Goal: Information Seeking & Learning: Find specific fact

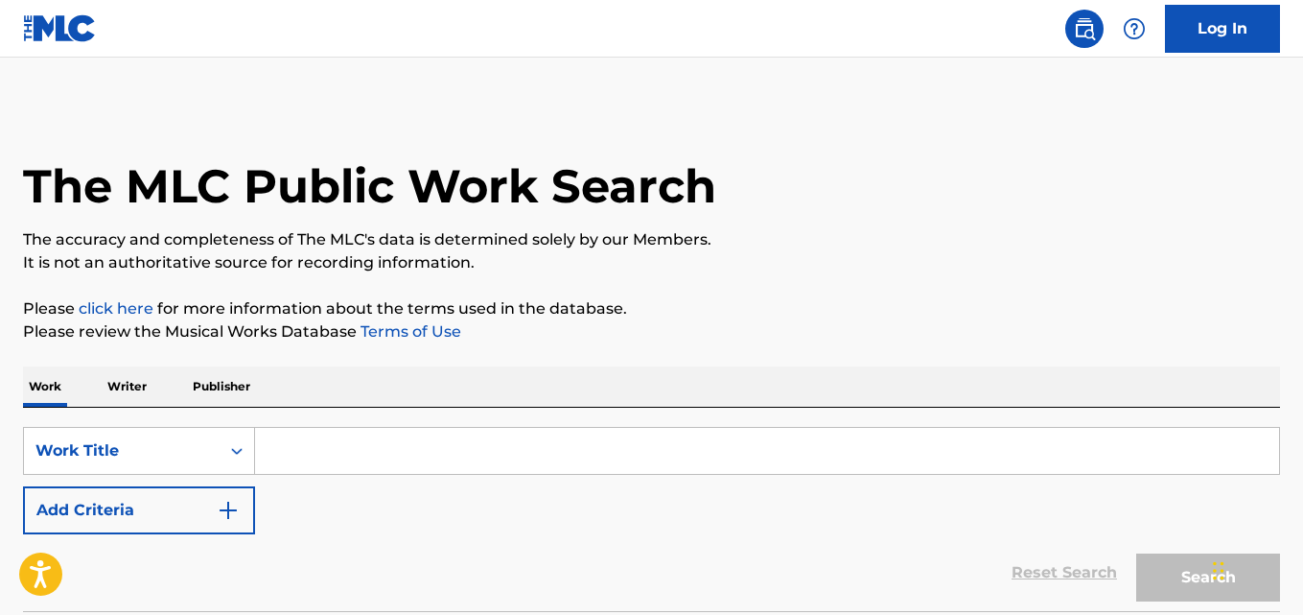
click at [339, 449] on input "Search Form" at bounding box center [767, 451] width 1024 height 46
paste input "Unfuckwitable"
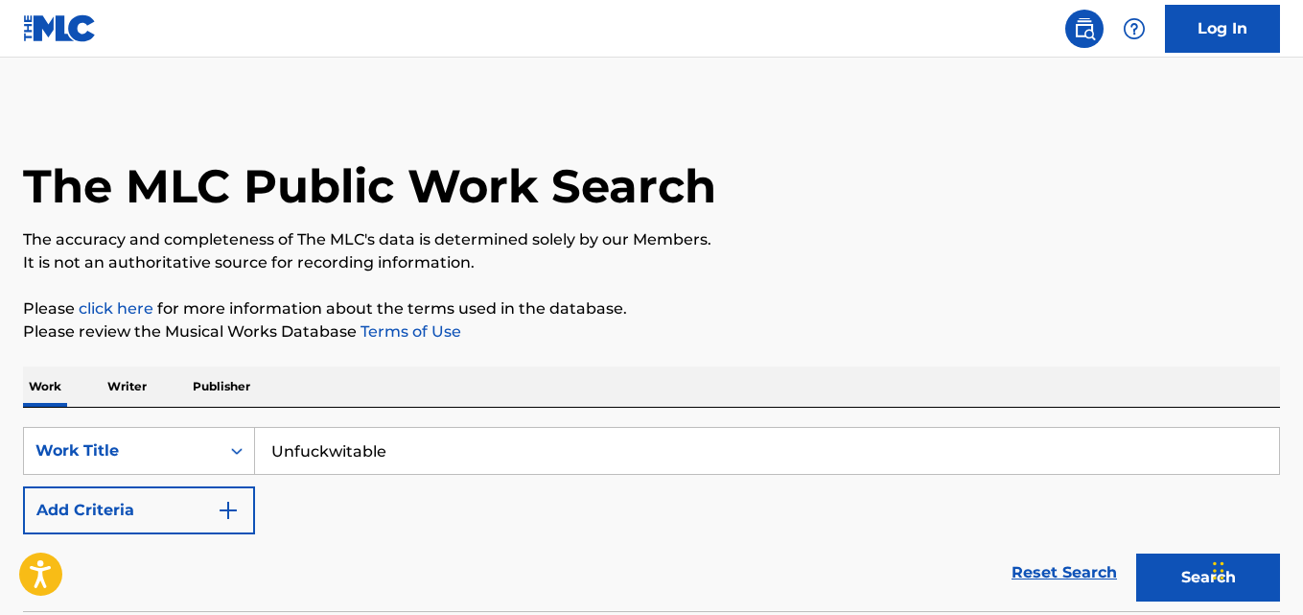
type input "Unfuckwitable"
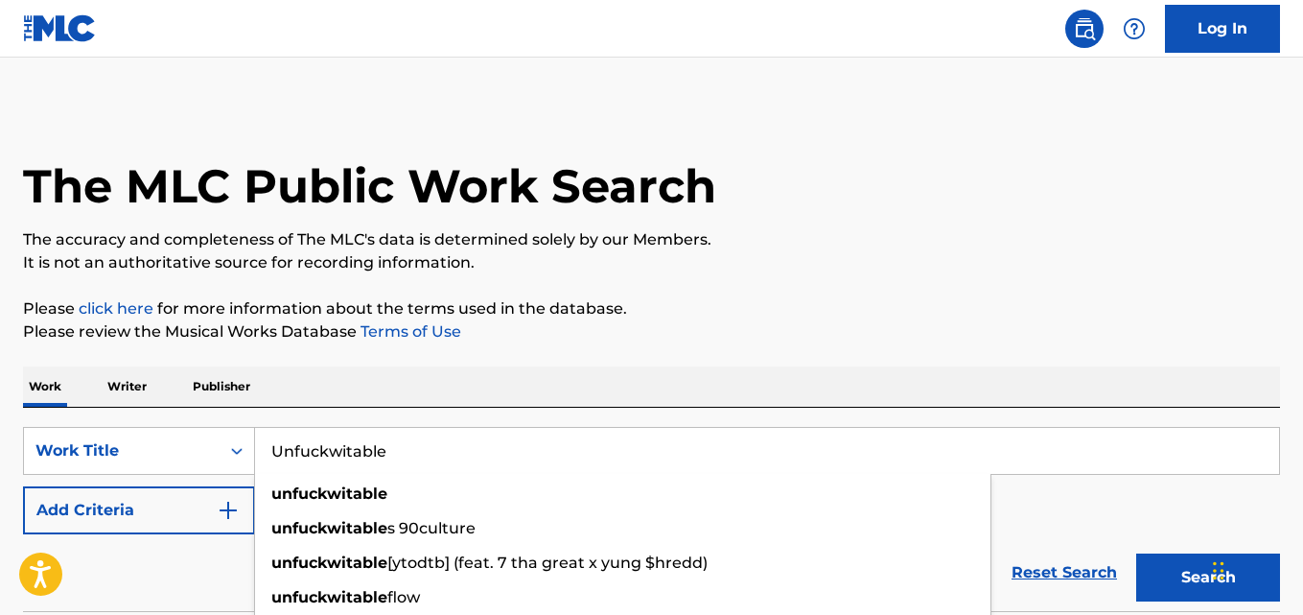
click at [502, 348] on div "The MLC Public Work Search The accuracy and completeness of The MLC's data is d…" at bounding box center [651, 388] width 1303 height 566
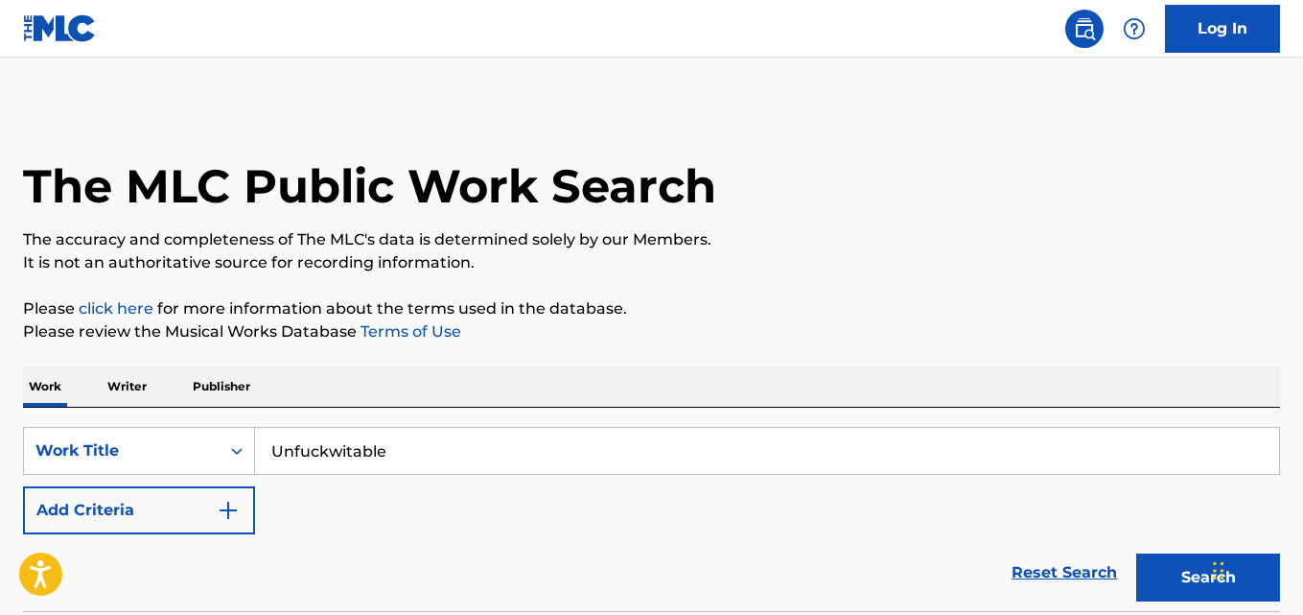
drag, startPoint x: 199, startPoint y: 507, endPoint x: 245, endPoint y: 511, distance: 46.2
click at [199, 508] on button "Add Criteria" at bounding box center [139, 510] width 232 height 48
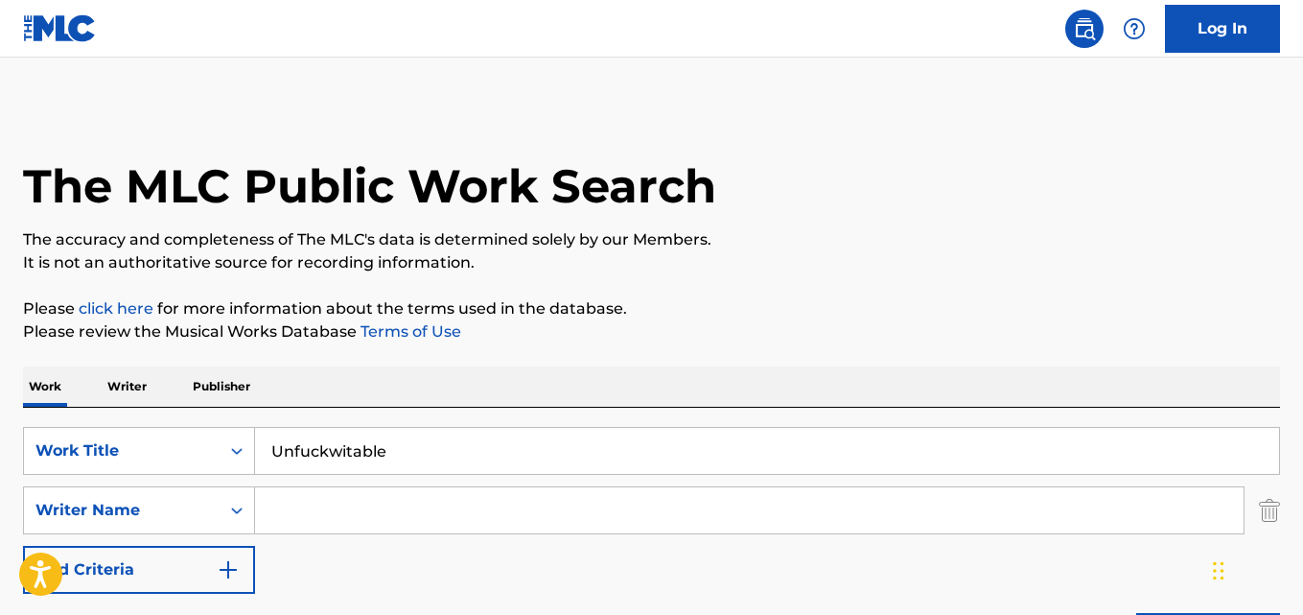
click at [334, 511] on input "Search Form" at bounding box center [749, 510] width 989 height 46
type input "[PERSON_NAME]"
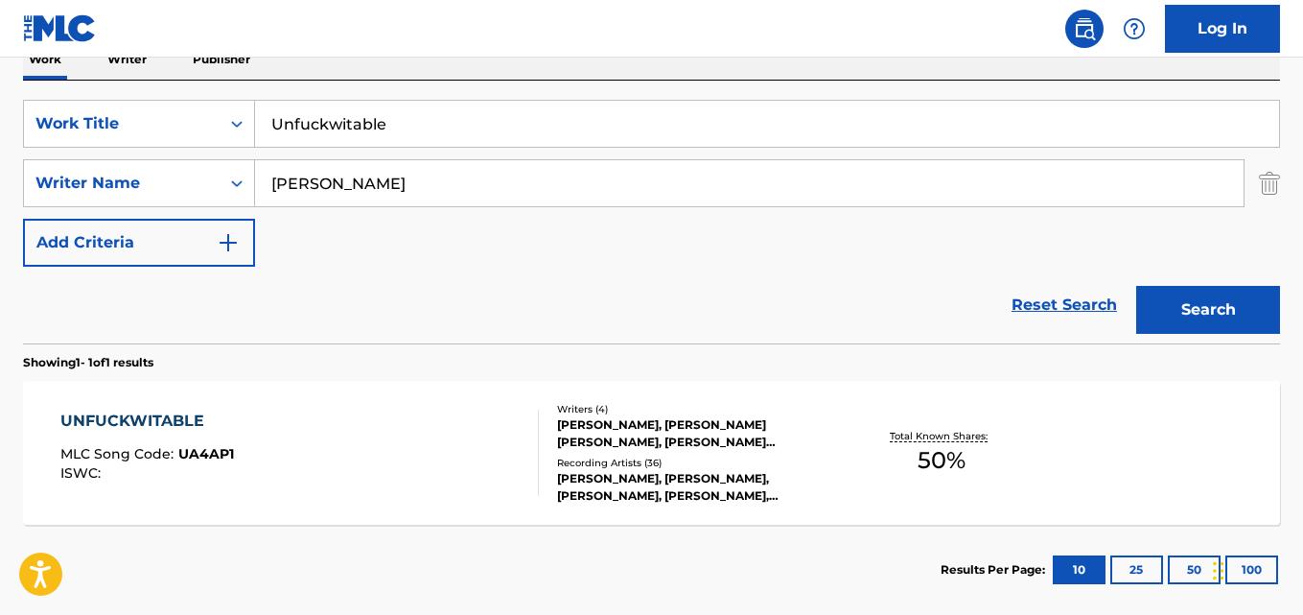
scroll to position [429, 0]
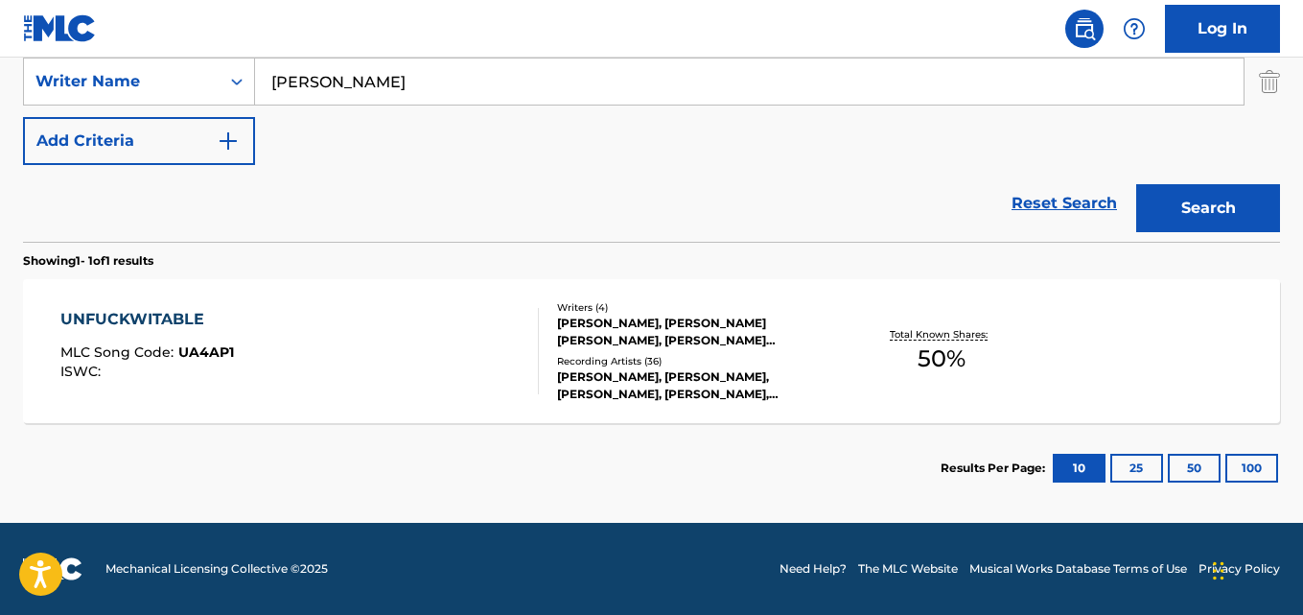
click at [619, 339] on div "[PERSON_NAME], [PERSON_NAME] [PERSON_NAME], [PERSON_NAME] [PERSON_NAME]" at bounding box center [697, 332] width 280 height 35
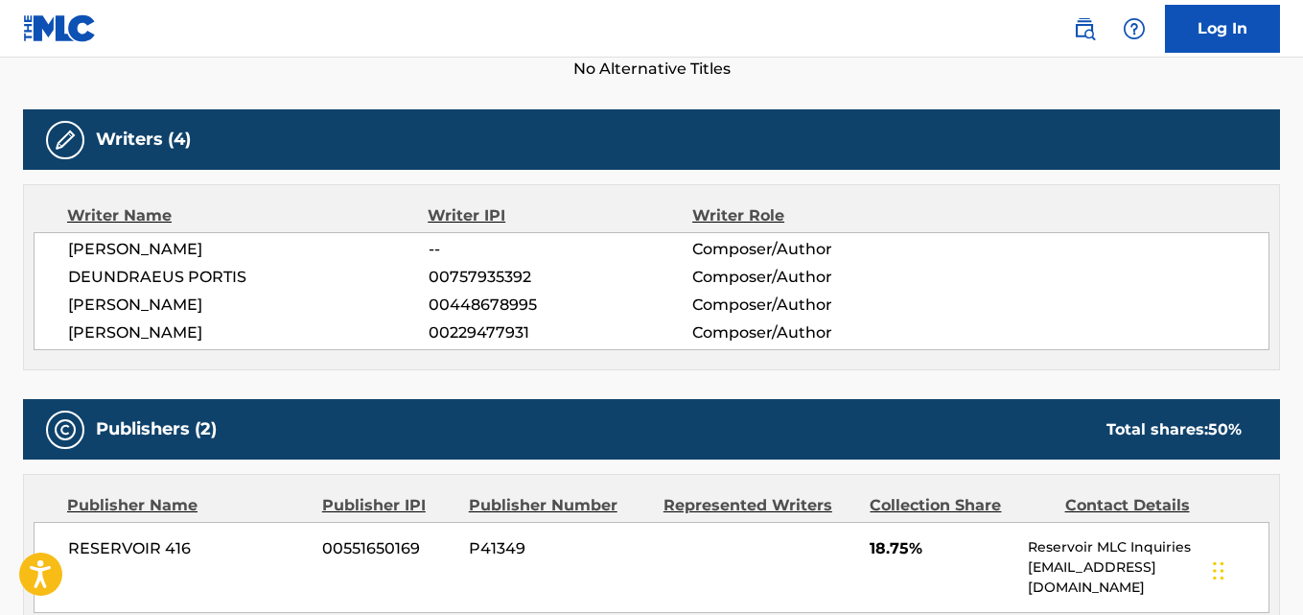
scroll to position [640, 0]
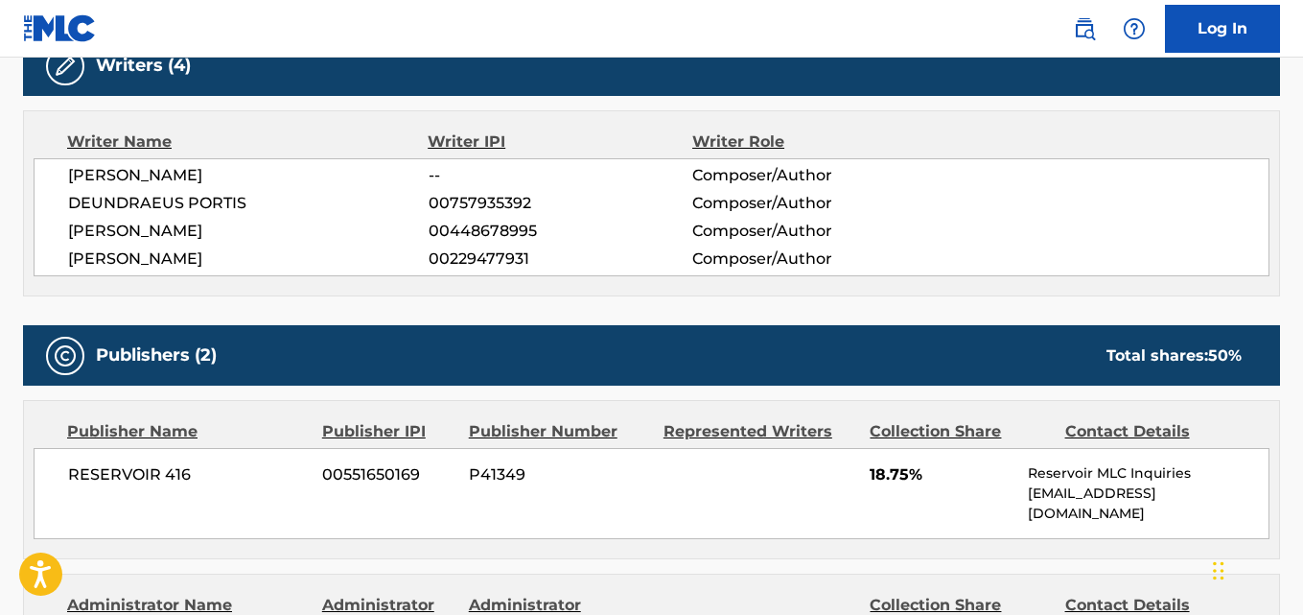
click at [214, 205] on span "DEUNDRAEUS PORTIS" at bounding box center [248, 203] width 361 height 23
copy span "PORTIS"
drag, startPoint x: 130, startPoint y: 224, endPoint x: 256, endPoint y: 224, distance: 125.6
click at [256, 224] on span "[PERSON_NAME]" at bounding box center [248, 231] width 361 height 23
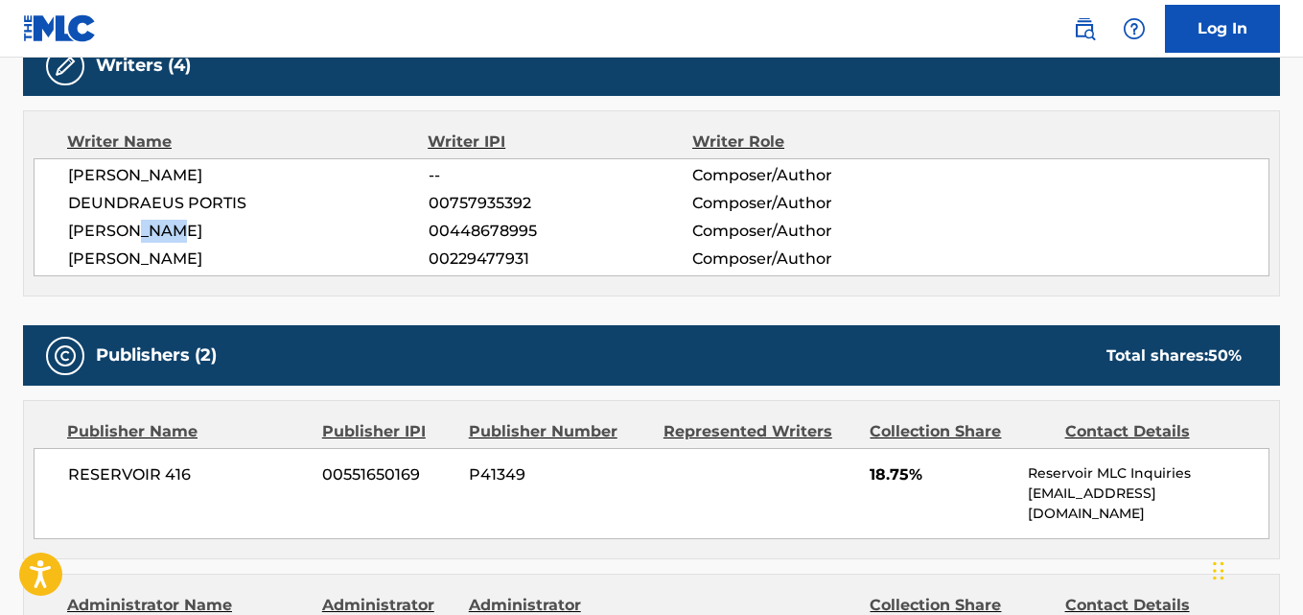
copy span "GRAY"
drag, startPoint x: 118, startPoint y: 174, endPoint x: 291, endPoint y: 172, distance: 172.6
click at [291, 172] on span "[PERSON_NAME]" at bounding box center [248, 175] width 361 height 23
copy span "[PERSON_NAME]"
click at [210, 205] on span "DEUNDRAEUS PORTIS" at bounding box center [248, 203] width 361 height 23
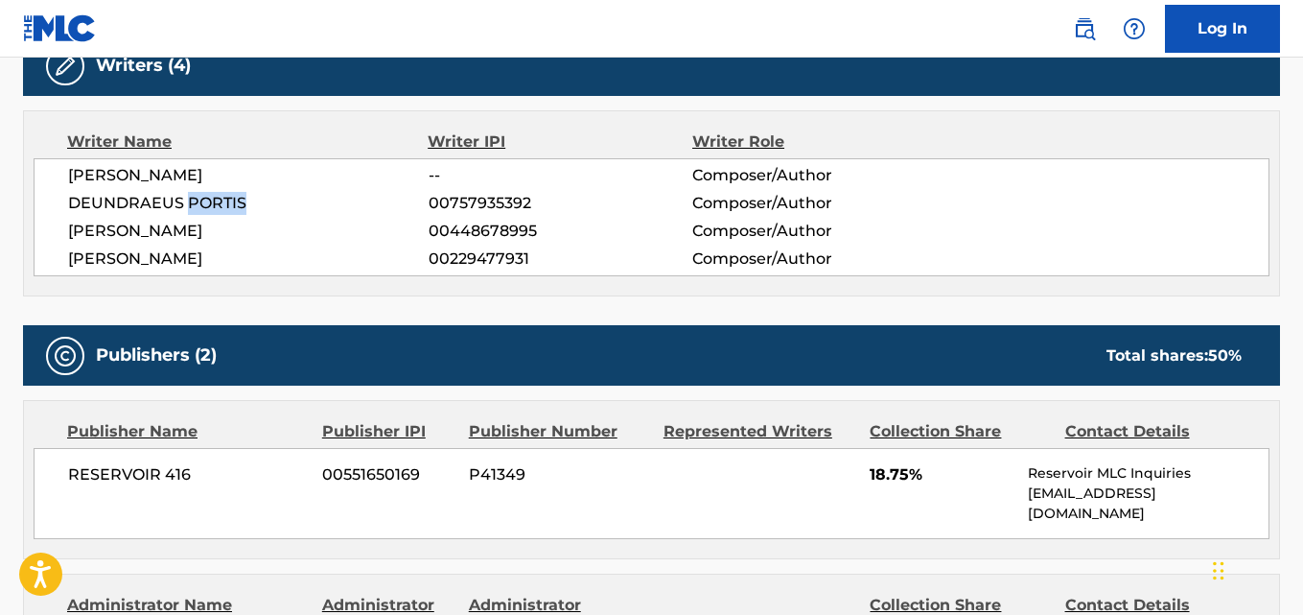
click at [210, 205] on span "DEUNDRAEUS PORTIS" at bounding box center [248, 203] width 361 height 23
copy span "PORTIS"
click at [96, 228] on span "[PERSON_NAME]" at bounding box center [248, 231] width 361 height 23
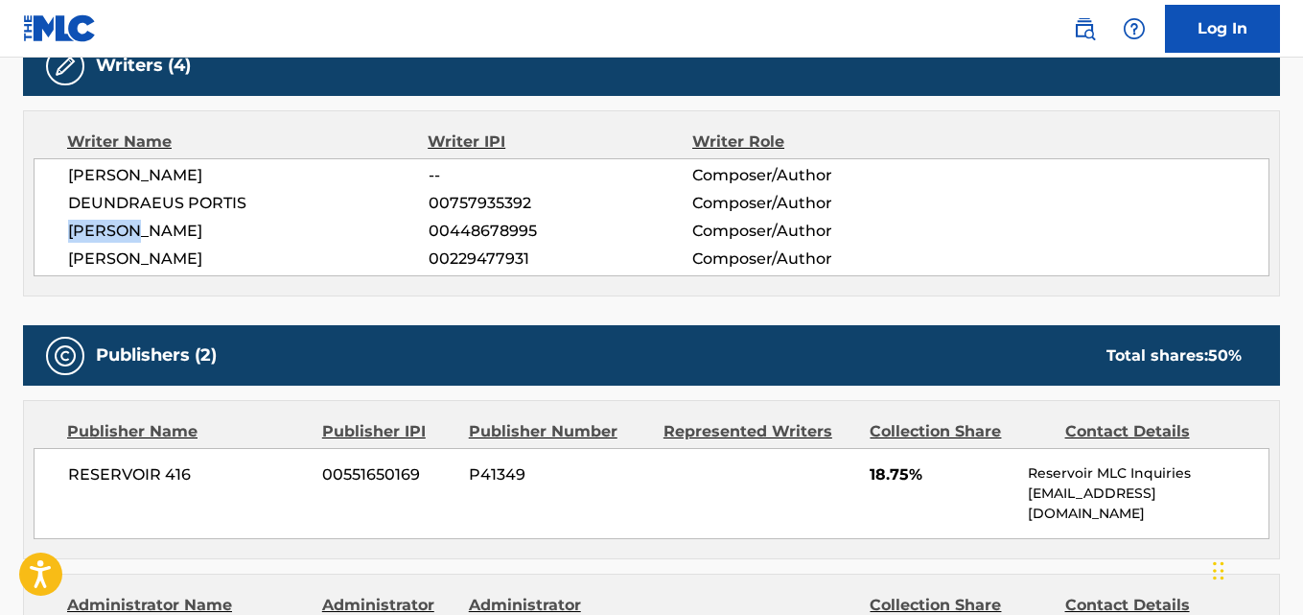
copy span "TERIUS"
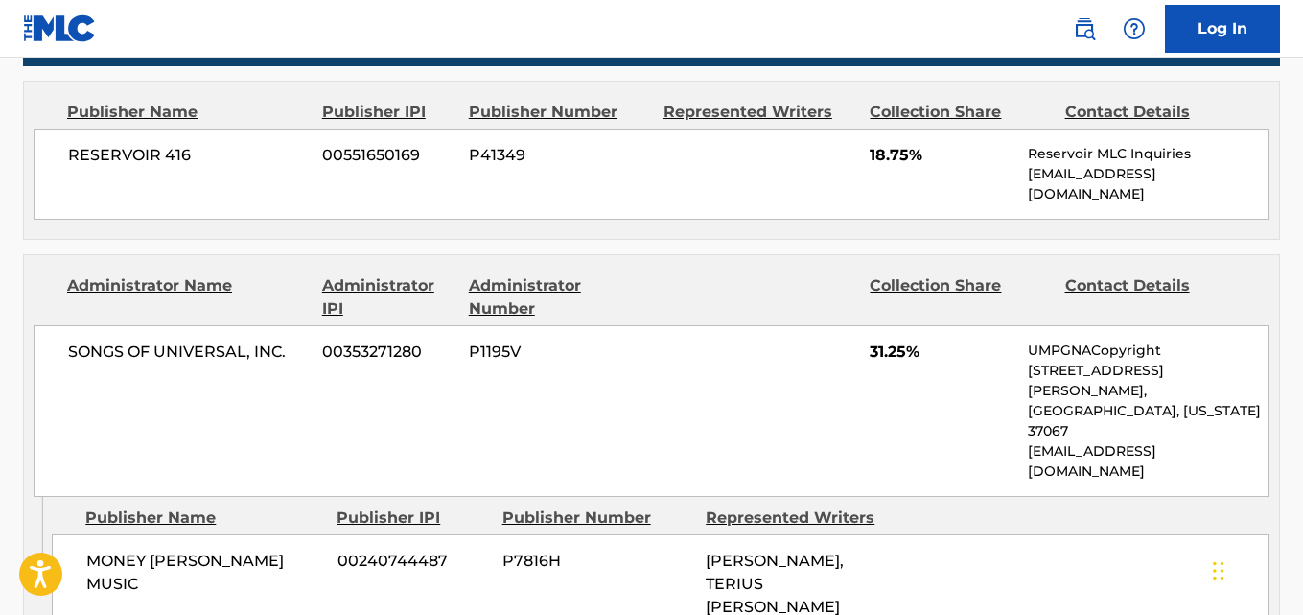
scroll to position [799, 0]
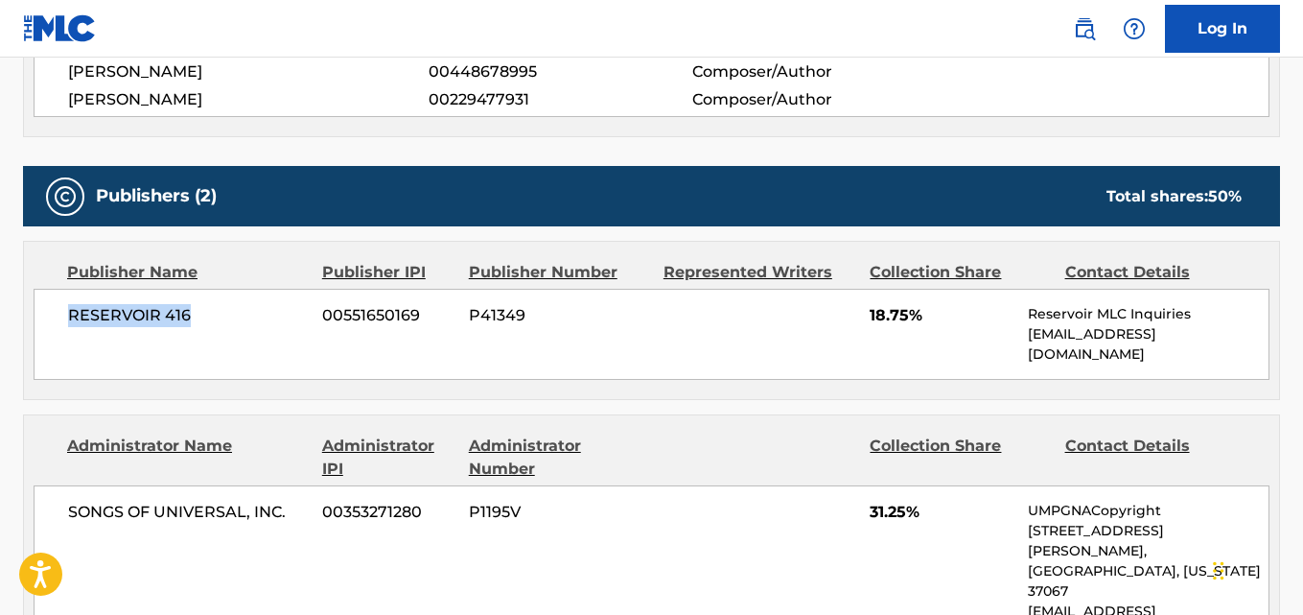
drag, startPoint x: 67, startPoint y: 324, endPoint x: 224, endPoint y: 324, distance: 157.3
click at [224, 324] on div "RESERVOIR 416 00551650169 P41349 18.75% Reservoir MLC Inquiries [EMAIL_ADDRESS]…" at bounding box center [652, 334] width 1236 height 91
copy span "RESERVOIR 416"
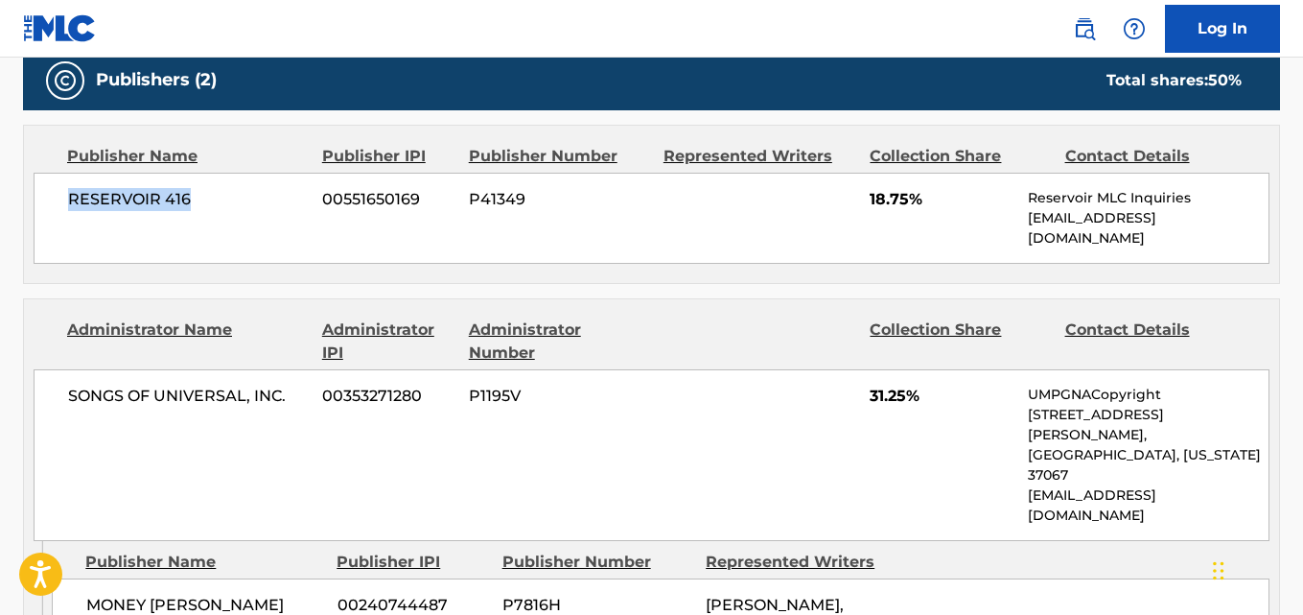
scroll to position [959, 0]
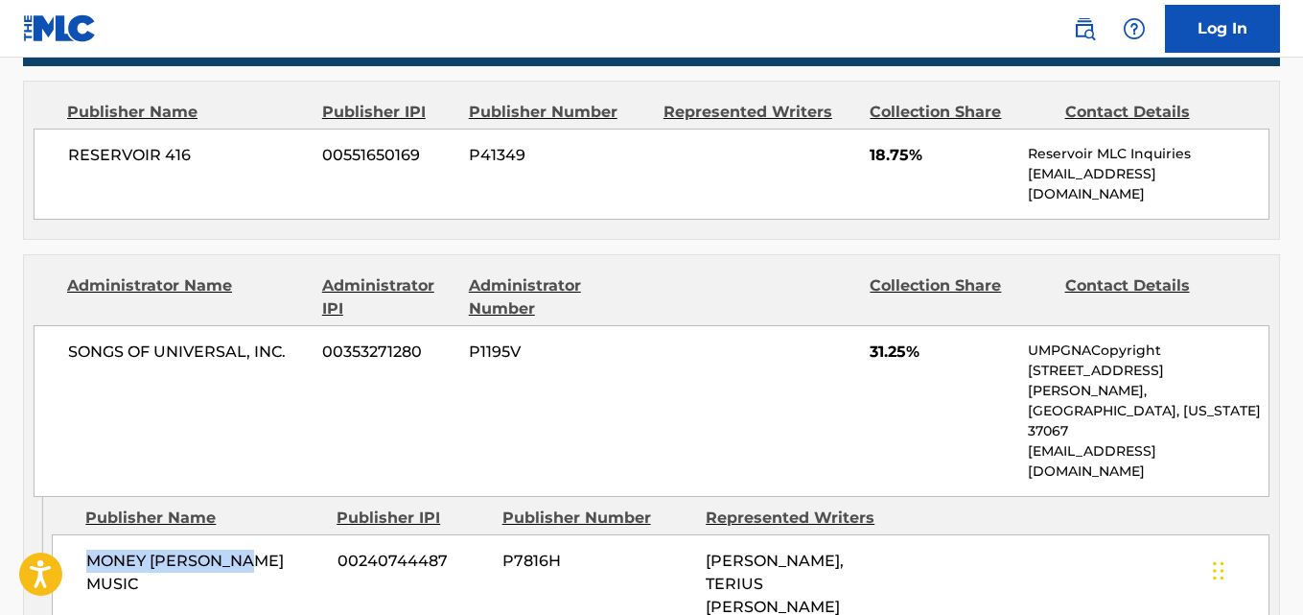
drag, startPoint x: 136, startPoint y: 485, endPoint x: 279, endPoint y: 485, distance: 142.9
click at [279, 534] on div "MONEY [PERSON_NAME] MUSIC 00240744487 P7816H [PERSON_NAME], TERIUS [PERSON_NAME]" at bounding box center [661, 584] width 1218 height 100
copy span "MONEY [PERSON_NAME] MUSIC"
click at [869, 147] on div "RESERVOIR 416 00551650169 P41349 18.75% Reservoir MLC Inquiries [EMAIL_ADDRESS]…" at bounding box center [652, 174] width 1236 height 91
click at [871, 146] on div "RESERVOIR 416 00551650169 P41349 18.75% Reservoir MLC Inquiries [EMAIL_ADDRESS]…" at bounding box center [652, 174] width 1236 height 91
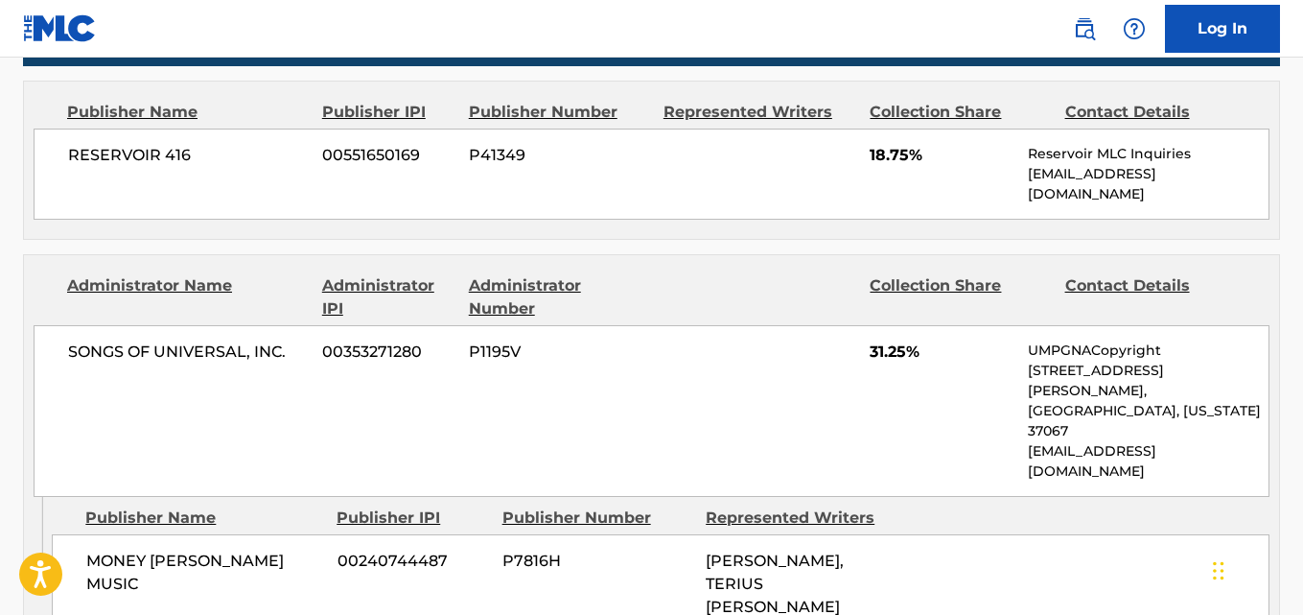
click at [878, 152] on span "18.75%" at bounding box center [942, 155] width 144 height 23
copy span "18.75"
click at [888, 343] on div "SONGS OF UNIVERSAL, INC. 00353271280 P1195V 31.25% UMPGNACopyright [STREET_ADDR…" at bounding box center [652, 411] width 1236 height 172
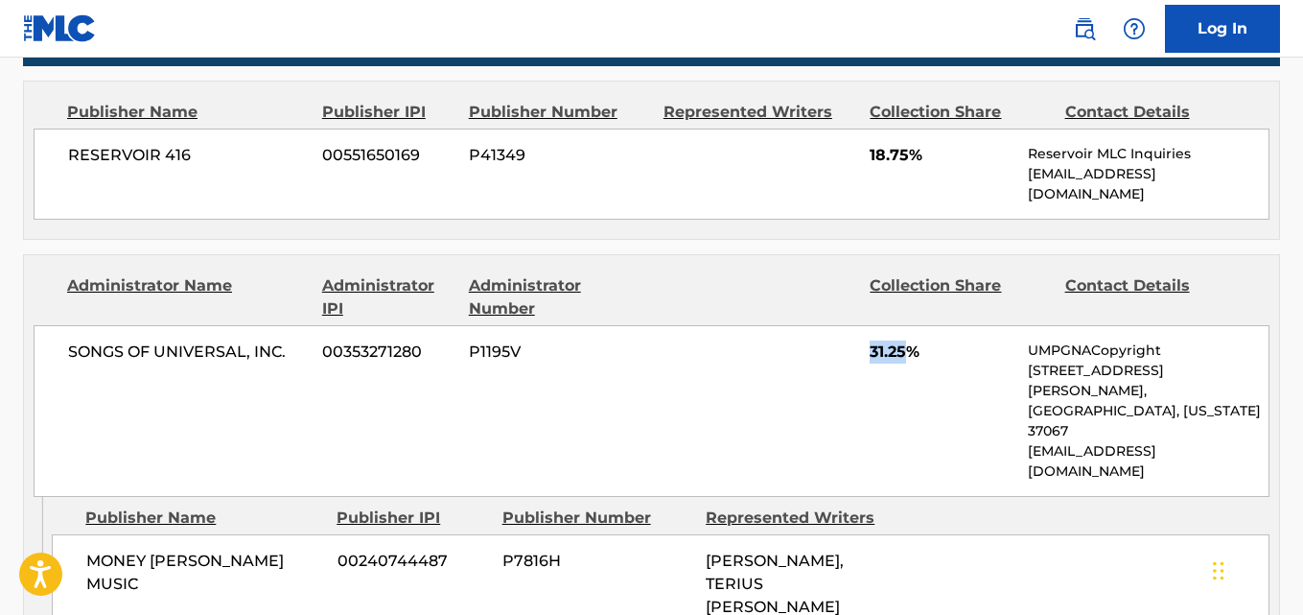
click at [888, 343] on div "SONGS OF UNIVERSAL, INC. 00353271280 P1195V 31.25% UMPGNACopyright [STREET_ADDR…" at bounding box center [652, 411] width 1236 height 172
copy span "31.25"
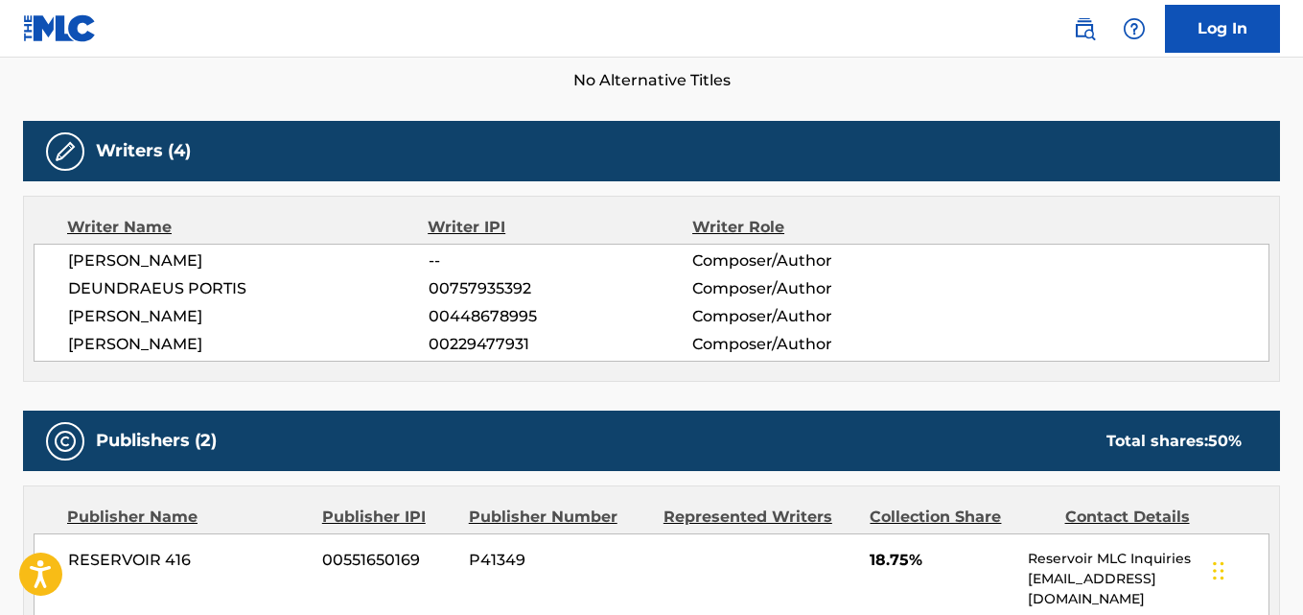
scroll to position [640, 0]
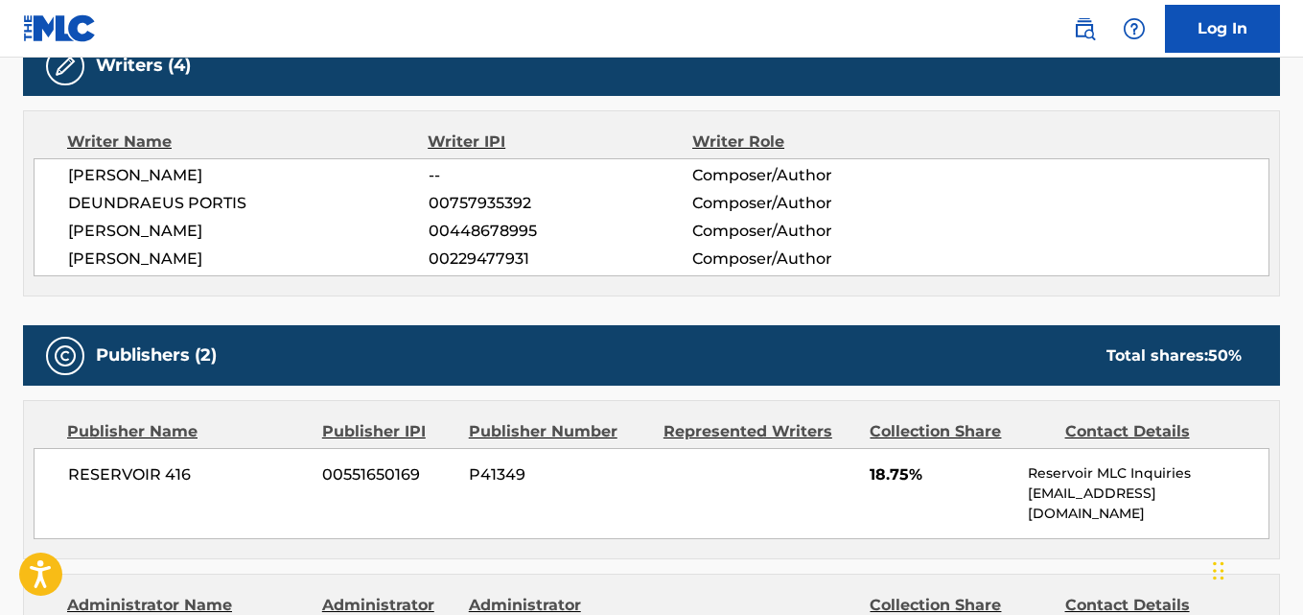
drag, startPoint x: 74, startPoint y: 175, endPoint x: 269, endPoint y: 175, distance: 195.6
click at [269, 175] on span "[PERSON_NAME]" at bounding box center [248, 175] width 361 height 23
click at [129, 197] on span "DEUNDRAEUS PORTIS" at bounding box center [248, 203] width 361 height 23
drag, startPoint x: 71, startPoint y: 182, endPoint x: 328, endPoint y: 282, distance: 275.7
click at [229, 182] on span "[PERSON_NAME]" at bounding box center [248, 175] width 361 height 23
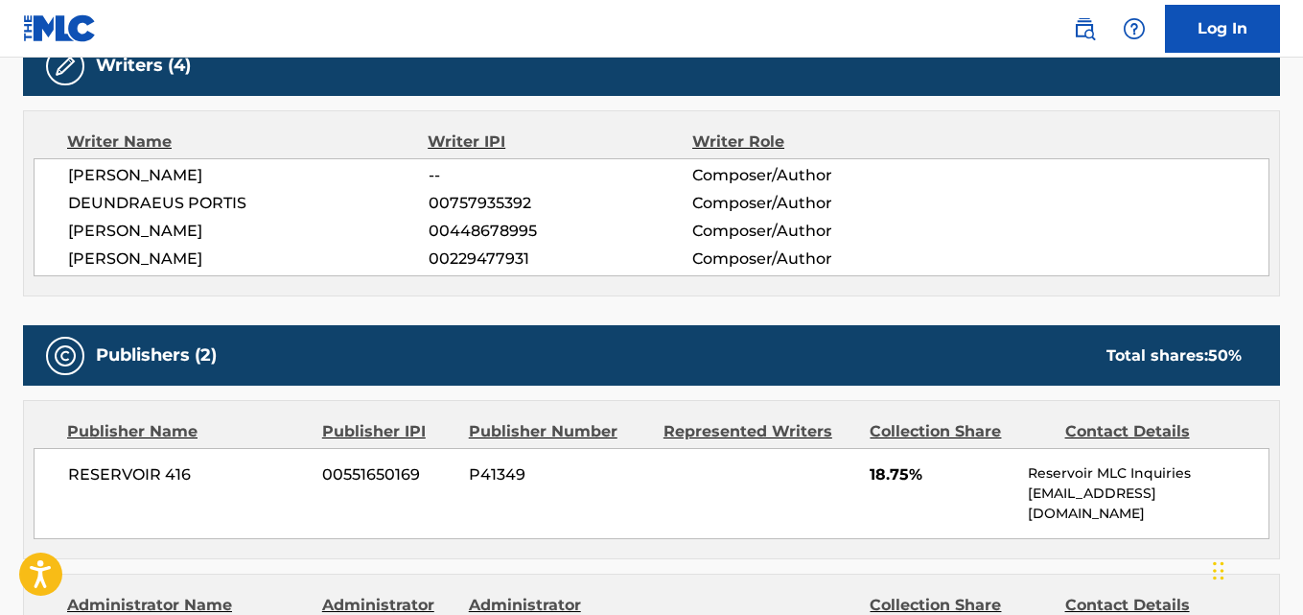
copy span "[PERSON_NAME]"
drag, startPoint x: 96, startPoint y: 201, endPoint x: 383, endPoint y: 248, distance: 290.6
click at [346, 202] on div "[PERSON_NAME] -- Composer/Author [PERSON_NAME] PORTIS 00757935392 Composer/Auth…" at bounding box center [652, 217] width 1236 height 118
drag, startPoint x: 66, startPoint y: 239, endPoint x: 211, endPoint y: 239, distance: 144.8
click at [211, 239] on div "[PERSON_NAME] -- Composer/Author [PERSON_NAME] PORTIS 00757935392 Composer/Auth…" at bounding box center [652, 217] width 1236 height 118
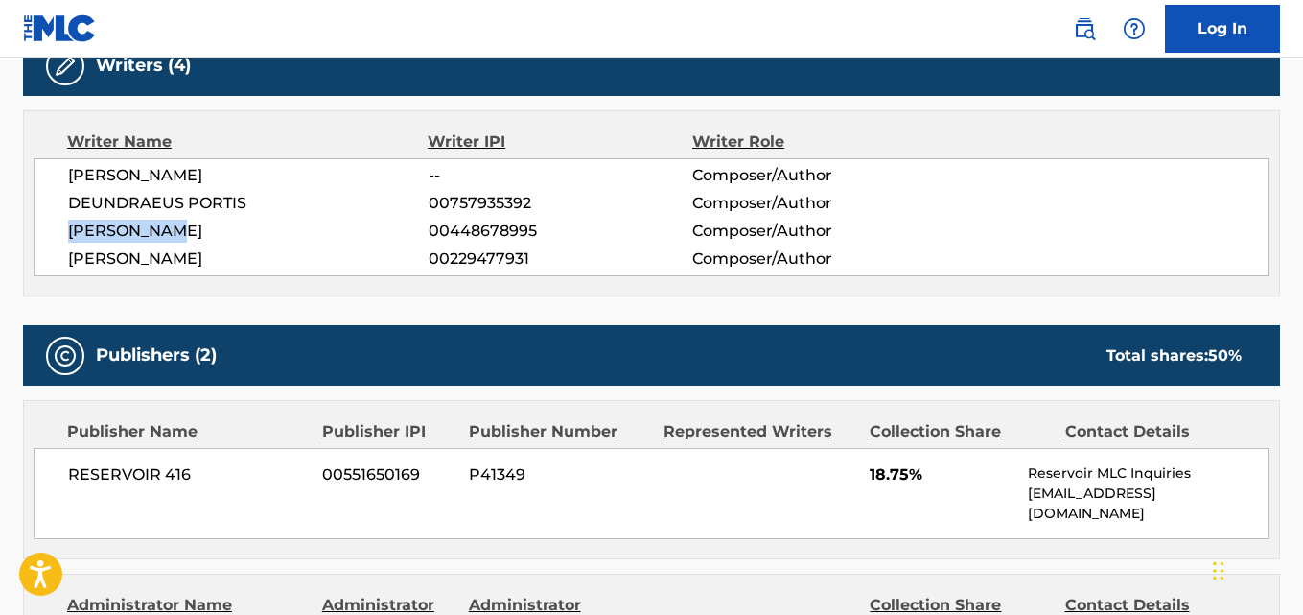
drag, startPoint x: 72, startPoint y: 258, endPoint x: 458, endPoint y: 379, distance: 404.9
click at [255, 256] on span "[PERSON_NAME]" at bounding box center [248, 258] width 361 height 23
click at [461, 219] on div "[PERSON_NAME] -- Composer/Author [PERSON_NAME] PORTIS 00757935392 Composer/Auth…" at bounding box center [652, 217] width 1236 height 118
click at [475, 208] on span "00757935392" at bounding box center [561, 203] width 264 height 23
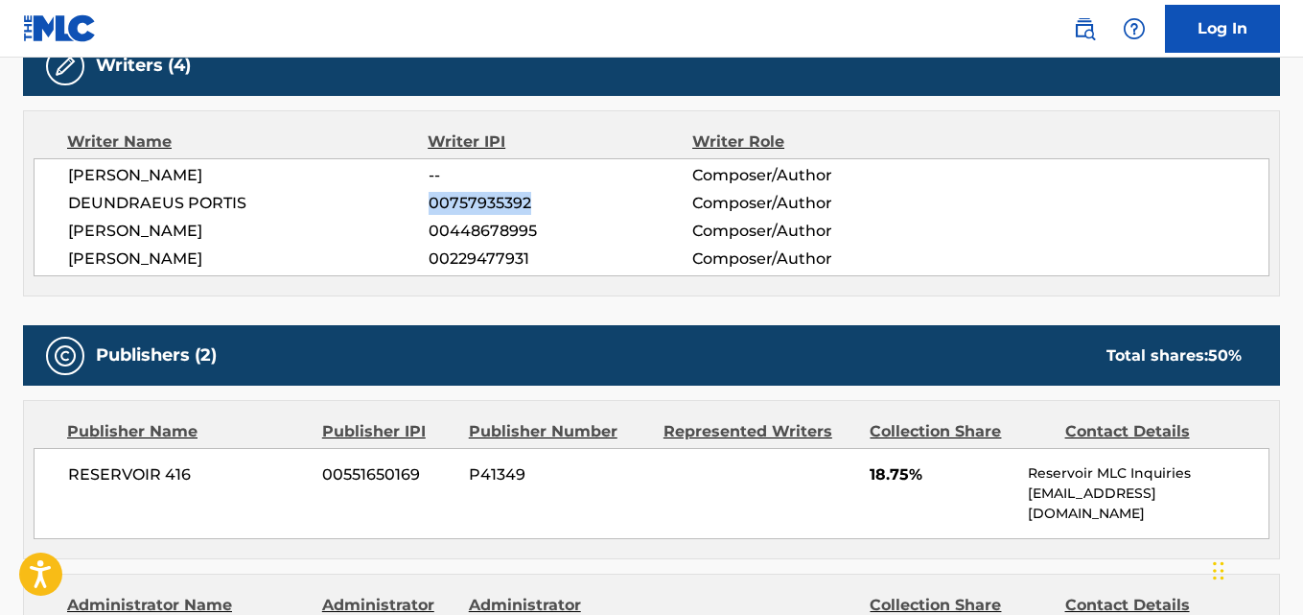
click at [475, 208] on span "00757935392" at bounding box center [561, 203] width 264 height 23
click at [464, 240] on span "00448678995" at bounding box center [561, 231] width 264 height 23
click at [469, 270] on div "[PERSON_NAME] -- Composer/Author [PERSON_NAME] PORTIS 00757935392 Composer/Auth…" at bounding box center [652, 217] width 1236 height 118
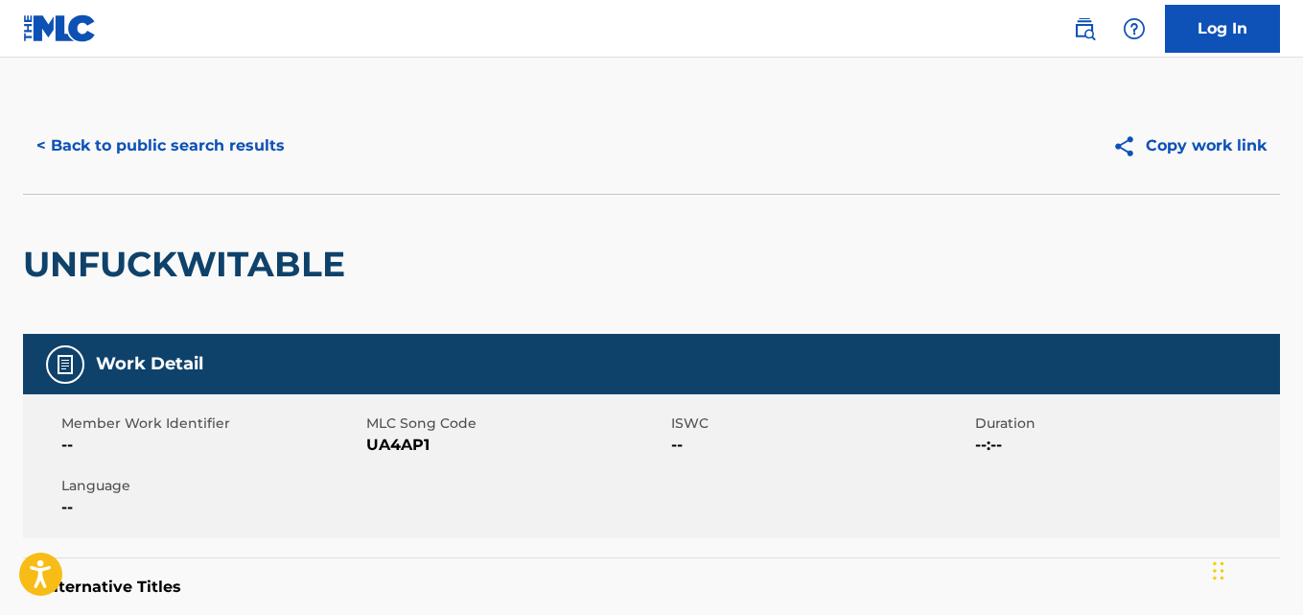
scroll to position [0, 0]
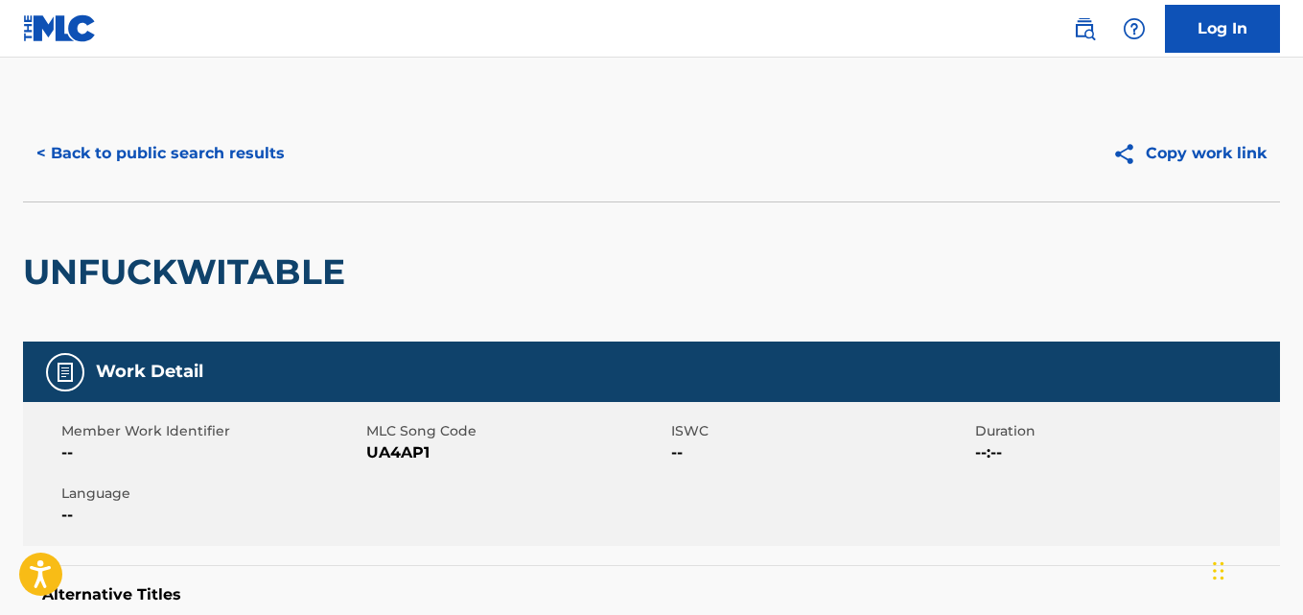
click at [240, 144] on button "< Back to public search results" at bounding box center [160, 153] width 275 height 48
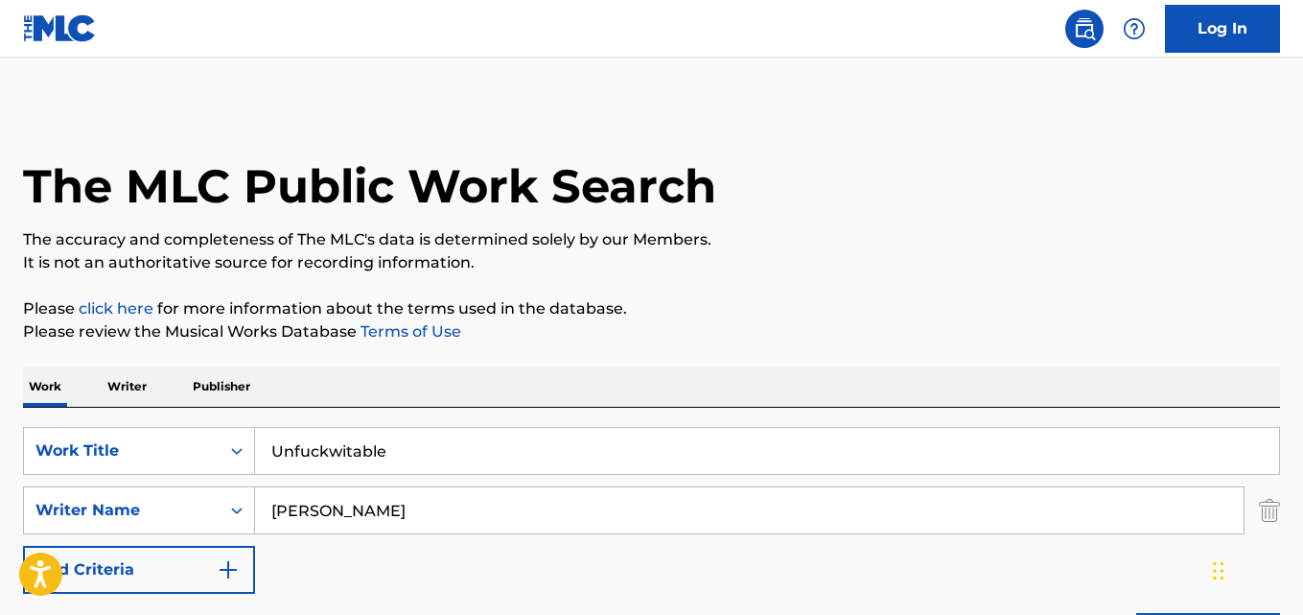
scroll to position [319, 0]
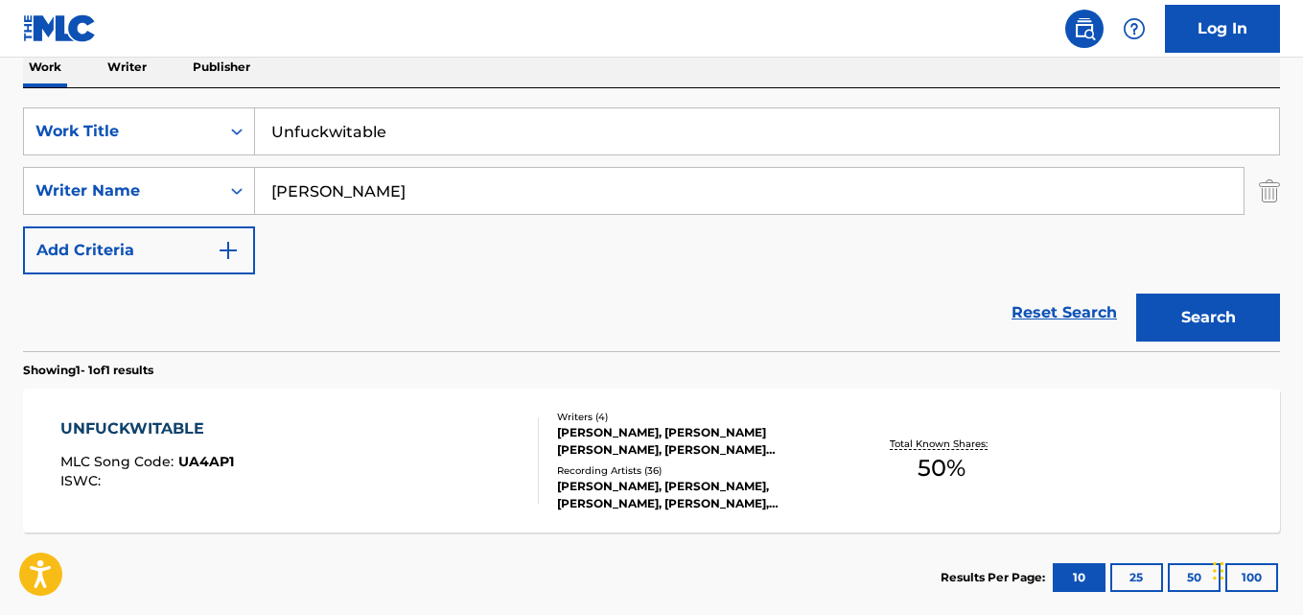
click at [573, 464] on div "Recording Artists ( 36 )" at bounding box center [697, 470] width 280 height 14
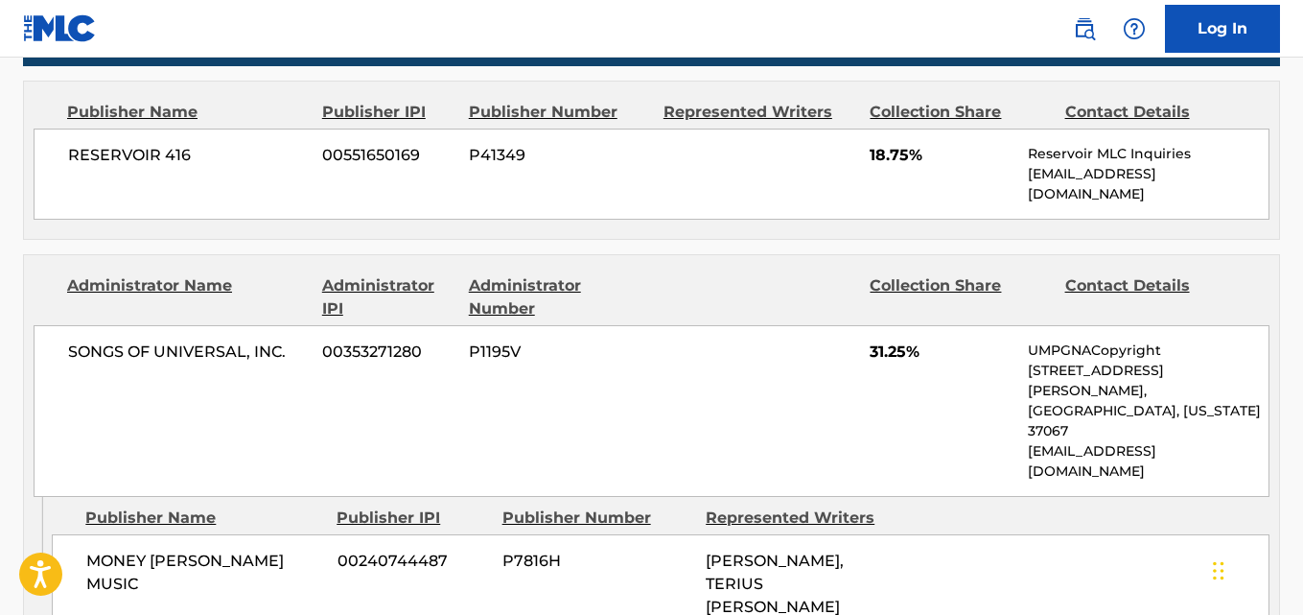
scroll to position [1599, 0]
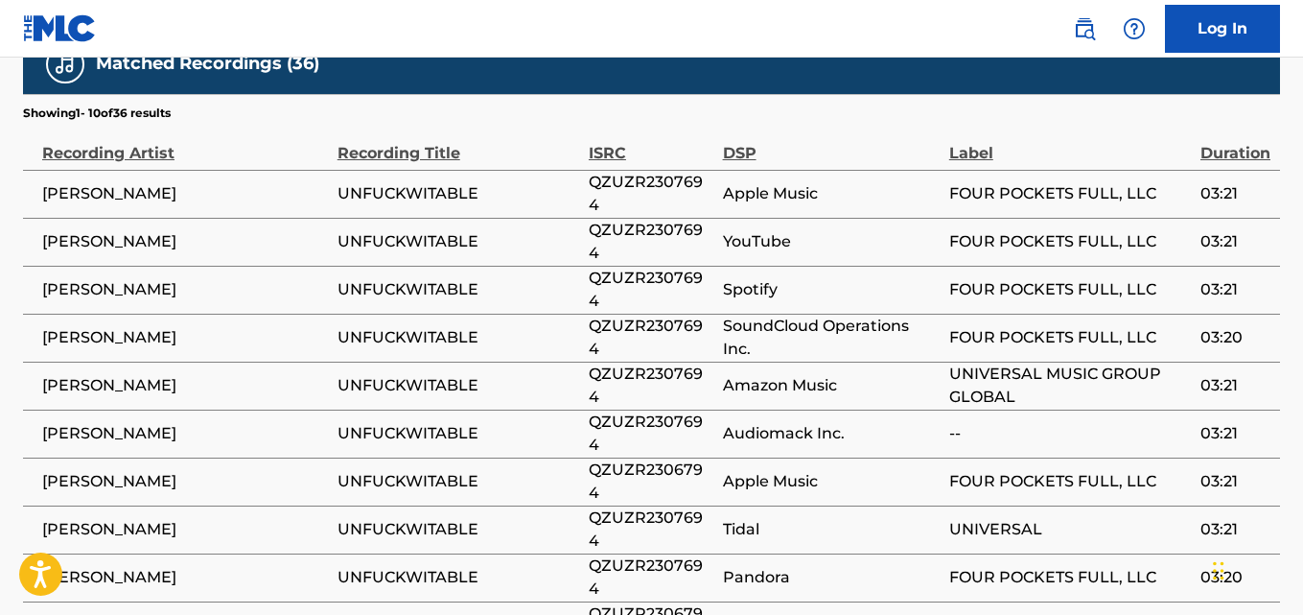
drag, startPoint x: 47, startPoint y: 328, endPoint x: 273, endPoint y: 330, distance: 226.3
click at [273, 422] on span "[PERSON_NAME]" at bounding box center [185, 433] width 286 height 23
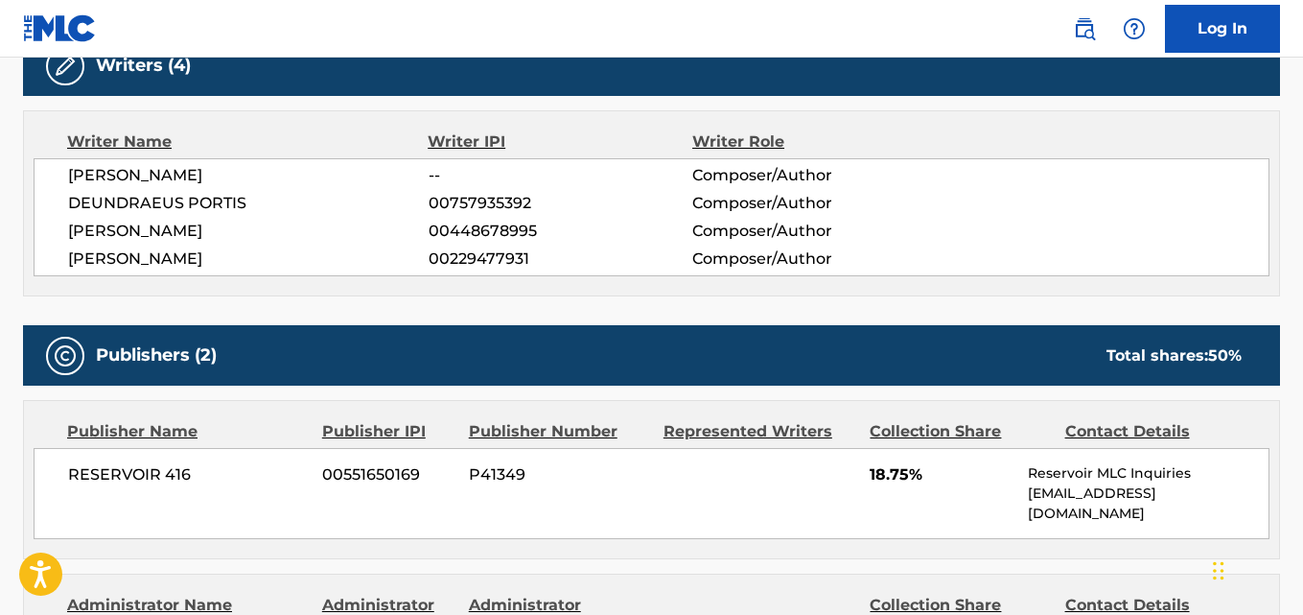
scroll to position [0, 0]
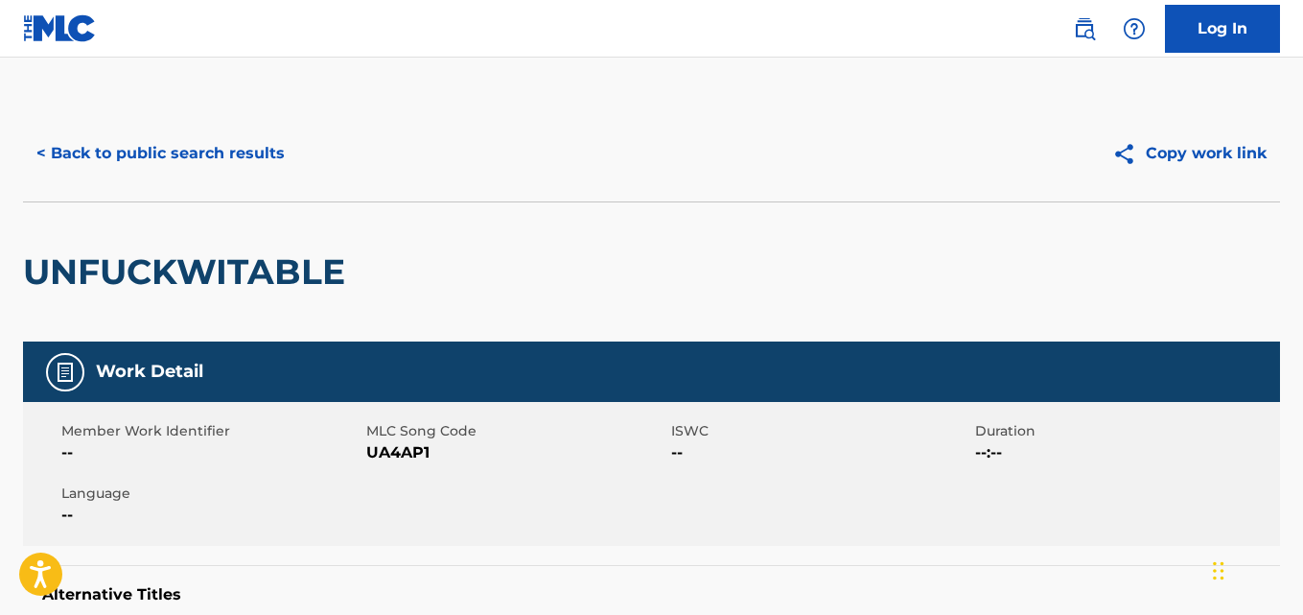
click at [247, 159] on button "< Back to public search results" at bounding box center [160, 153] width 275 height 48
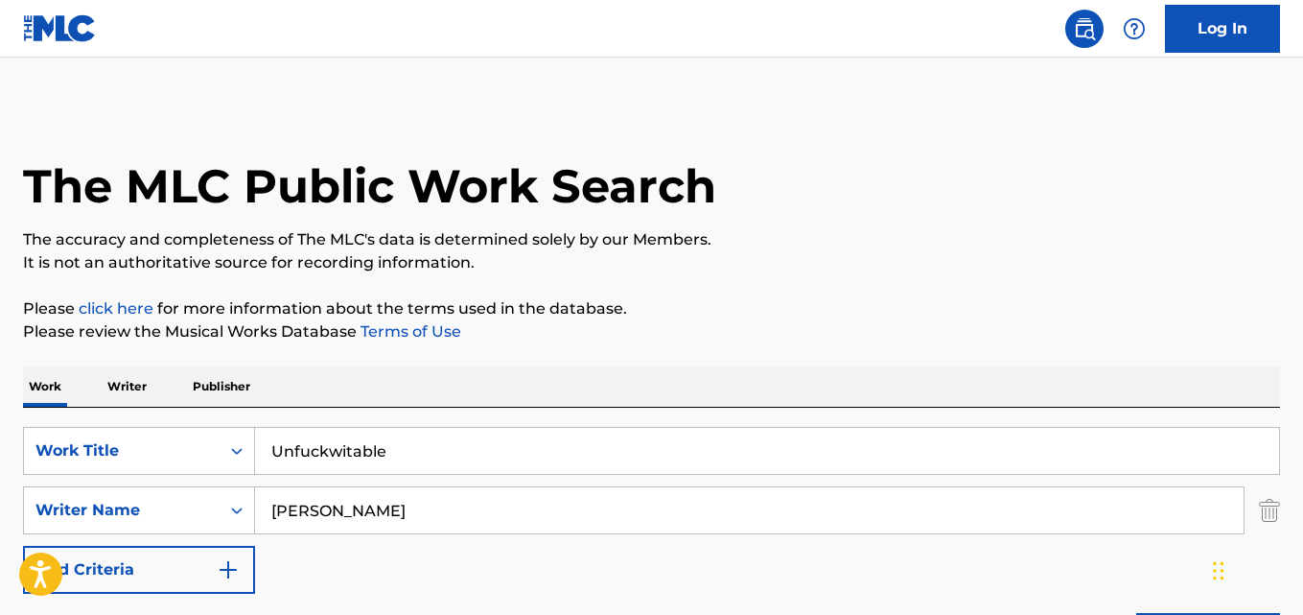
scroll to position [319, 0]
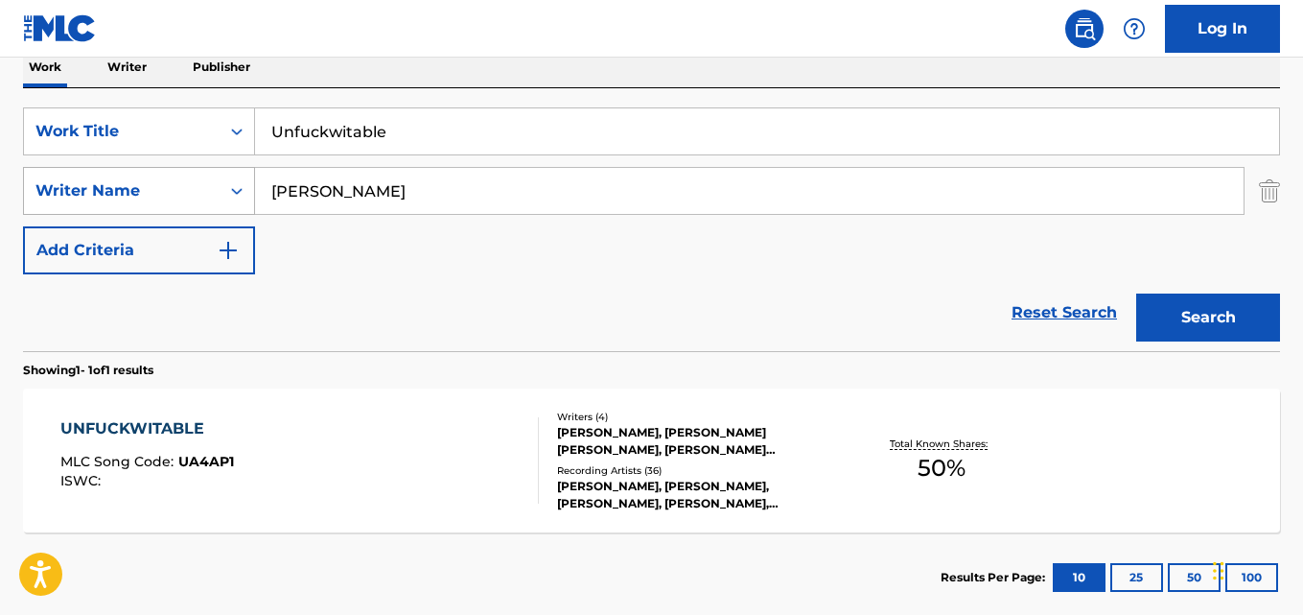
drag, startPoint x: 448, startPoint y: 125, endPoint x: 214, endPoint y: 203, distance: 246.8
click at [181, 148] on div "SearchWithCriteria66aa380a-9a54-4743-86d8-a4037783e278 Work Title Unfuckwitable" at bounding box center [651, 131] width 1257 height 48
paste input "Do Yo Shit"
type input "Do Yo Shit"
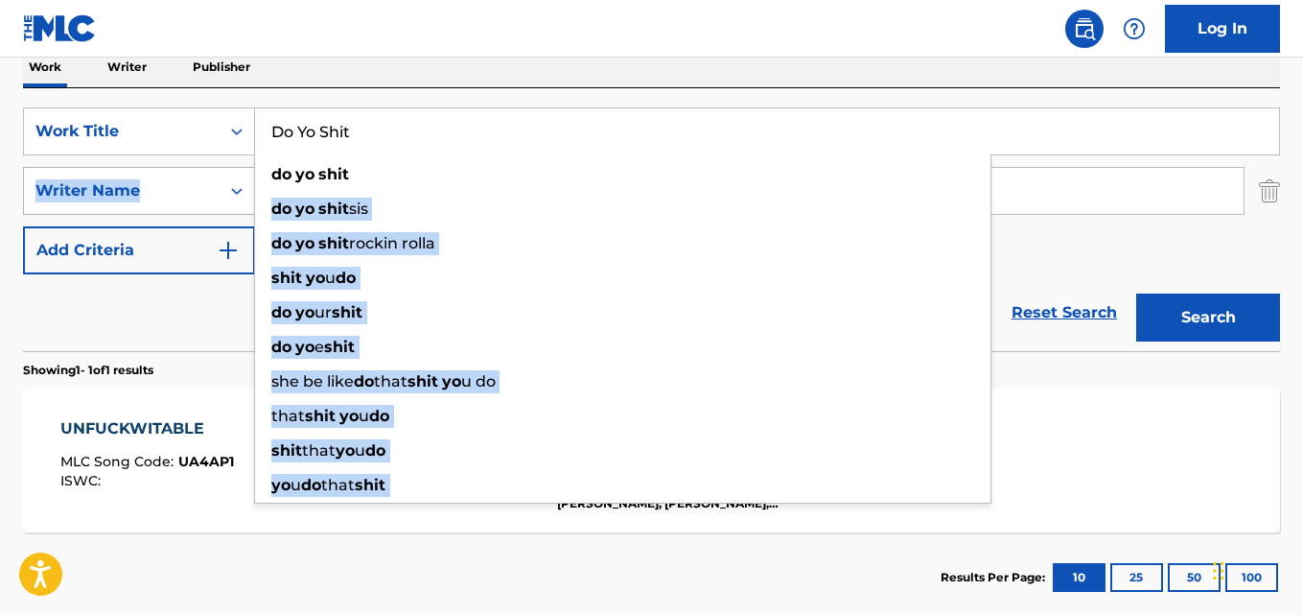
drag, startPoint x: 428, startPoint y: 176, endPoint x: 178, endPoint y: 193, distance: 249.9
click at [178, 193] on div "SearchWithCriteria66aa380a-9a54-4743-86d8-a4037783e278 Work Title Do Yo Shit do…" at bounding box center [651, 190] width 1257 height 167
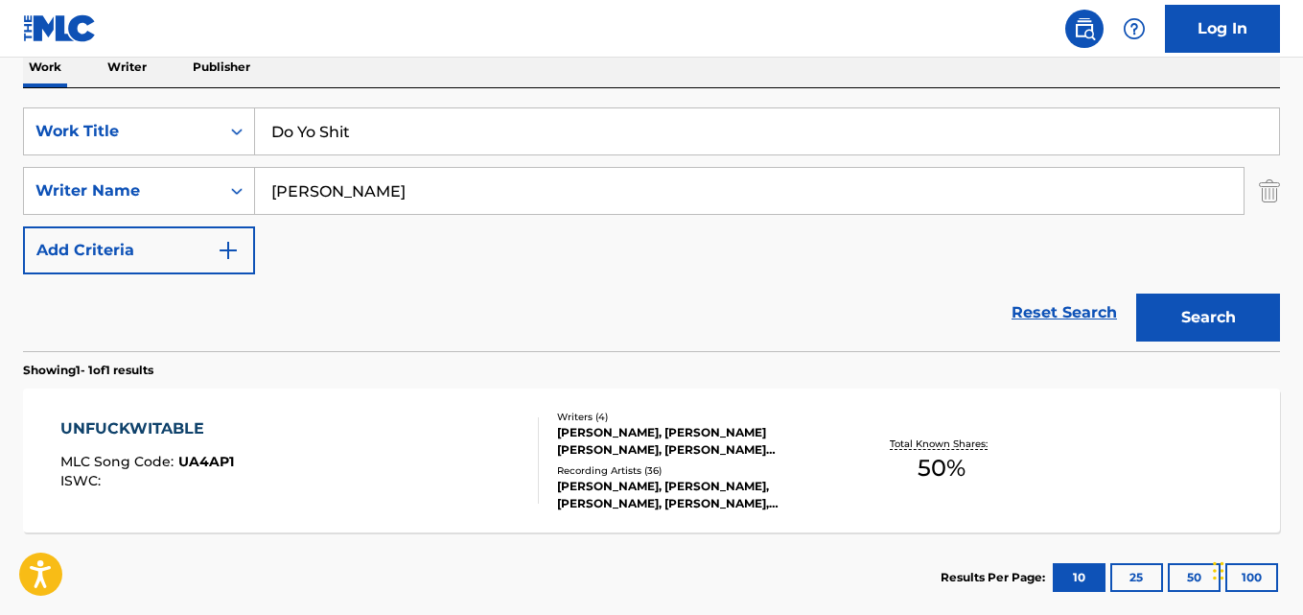
click at [189, 318] on div "Reset Search Search" at bounding box center [651, 312] width 1257 height 77
drag, startPoint x: 363, startPoint y: 203, endPoint x: 187, endPoint y: 203, distance: 176.5
click at [187, 203] on div "SearchWithCriteria20e3a0fb-bc5b-4d27-be83-c70dc9ea6d0d Writer Name [PERSON_NAME]" at bounding box center [651, 191] width 1257 height 48
paste input "[PERSON_NAME]"
click at [1136, 293] on button "Search" at bounding box center [1208, 317] width 144 height 48
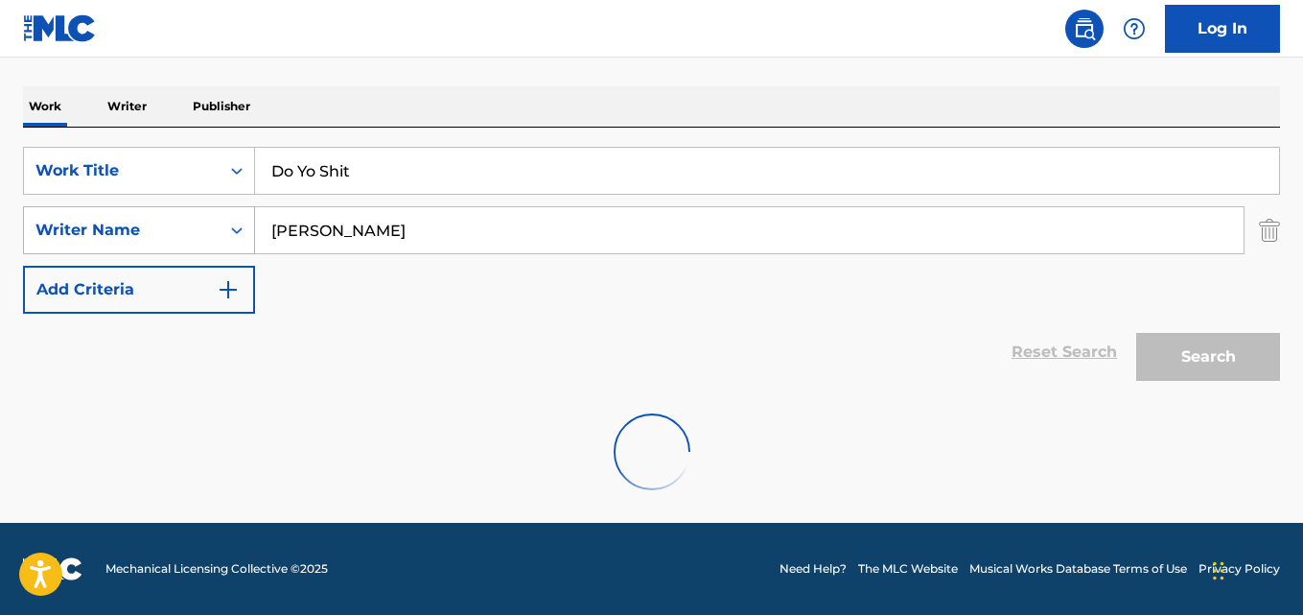
scroll to position [280, 0]
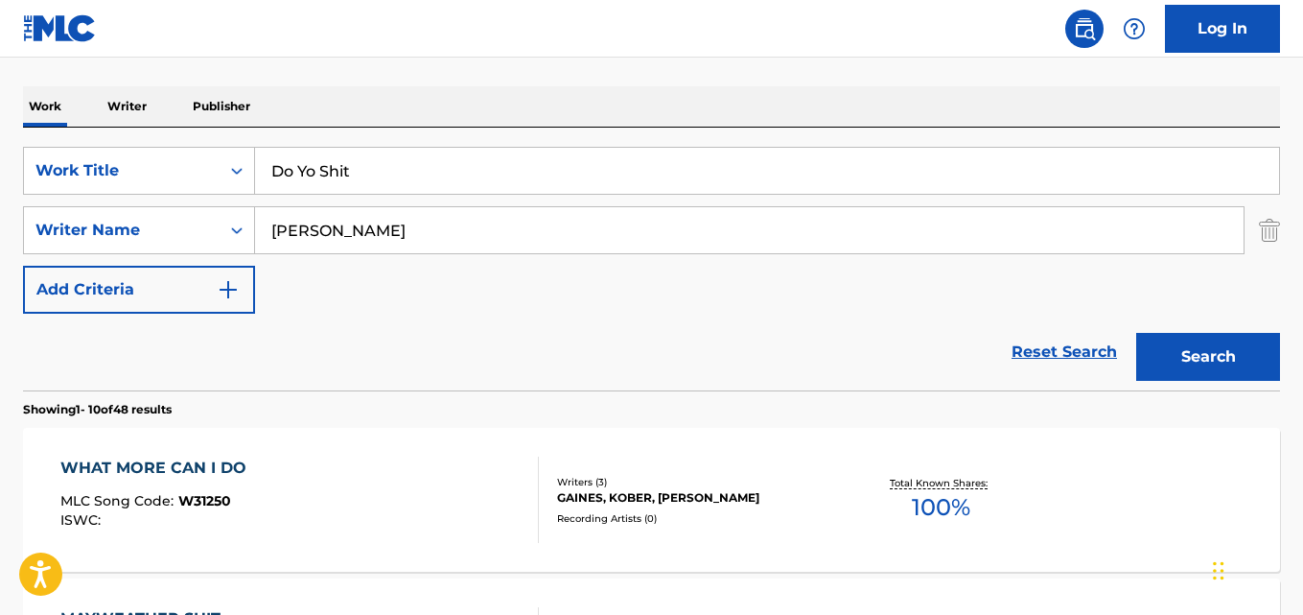
click at [214, 326] on div "Reset Search Search" at bounding box center [651, 352] width 1257 height 77
click at [1187, 348] on button "Search" at bounding box center [1208, 357] width 144 height 48
drag, startPoint x: 306, startPoint y: 223, endPoint x: 212, endPoint y: 223, distance: 94.0
click at [212, 223] on div "SearchWithCriteria20e3a0fb-bc5b-4d27-be83-c70dc9ea6d0d Writer Name [PERSON_NAME]" at bounding box center [651, 230] width 1257 height 48
paste input "[PERSON_NAME]"
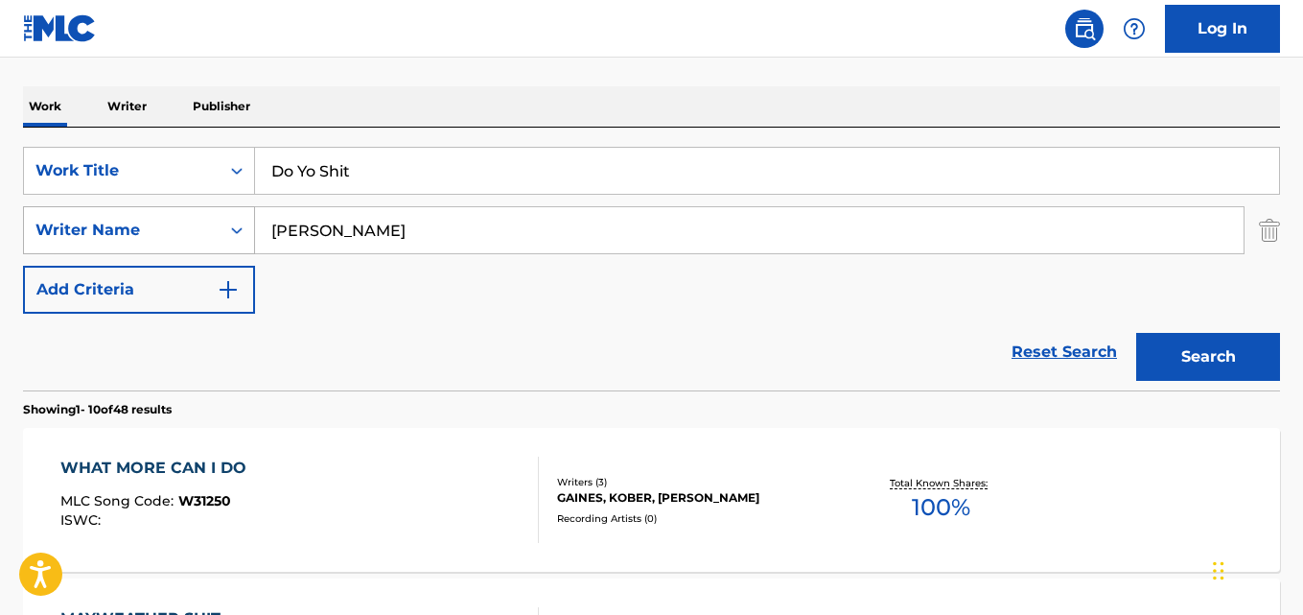
type input "[PERSON_NAME]"
click at [1136, 333] on button "Search" at bounding box center [1208, 357] width 144 height 48
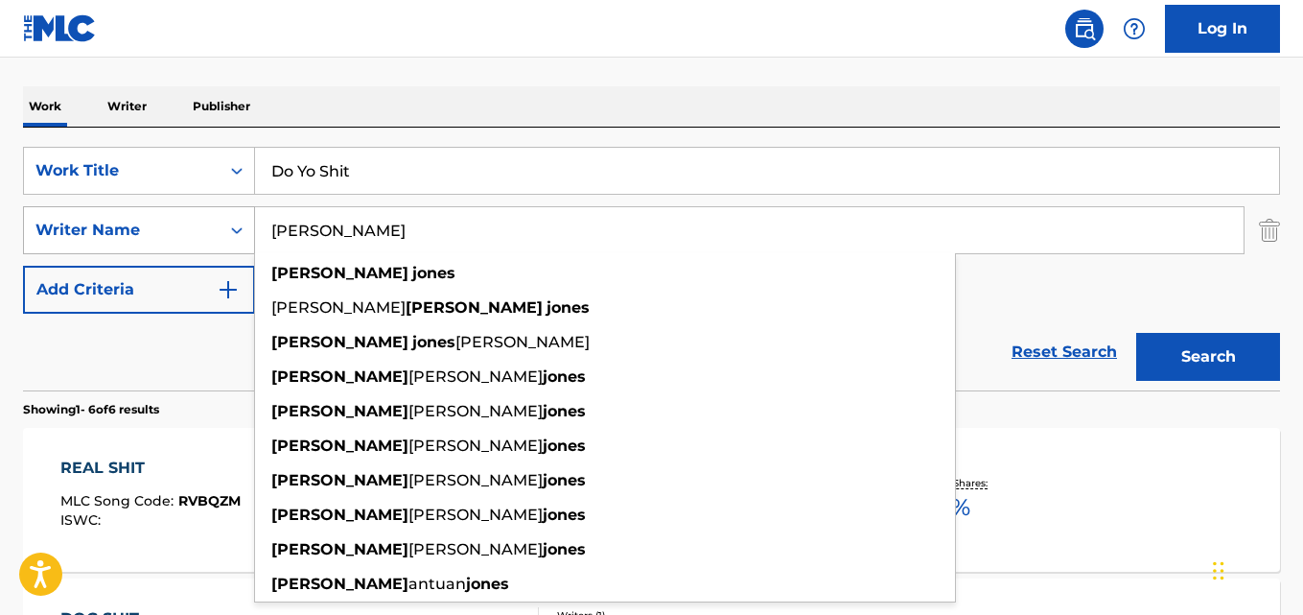
drag, startPoint x: 407, startPoint y: 224, endPoint x: 245, endPoint y: 236, distance: 161.5
click at [245, 236] on div "SearchWithCriteria20e3a0fb-bc5b-4d27-be83-c70dc9ea6d0d Writer Name [PERSON_NAME…" at bounding box center [651, 230] width 1257 height 48
click at [1136, 333] on button "Search" at bounding box center [1208, 357] width 144 height 48
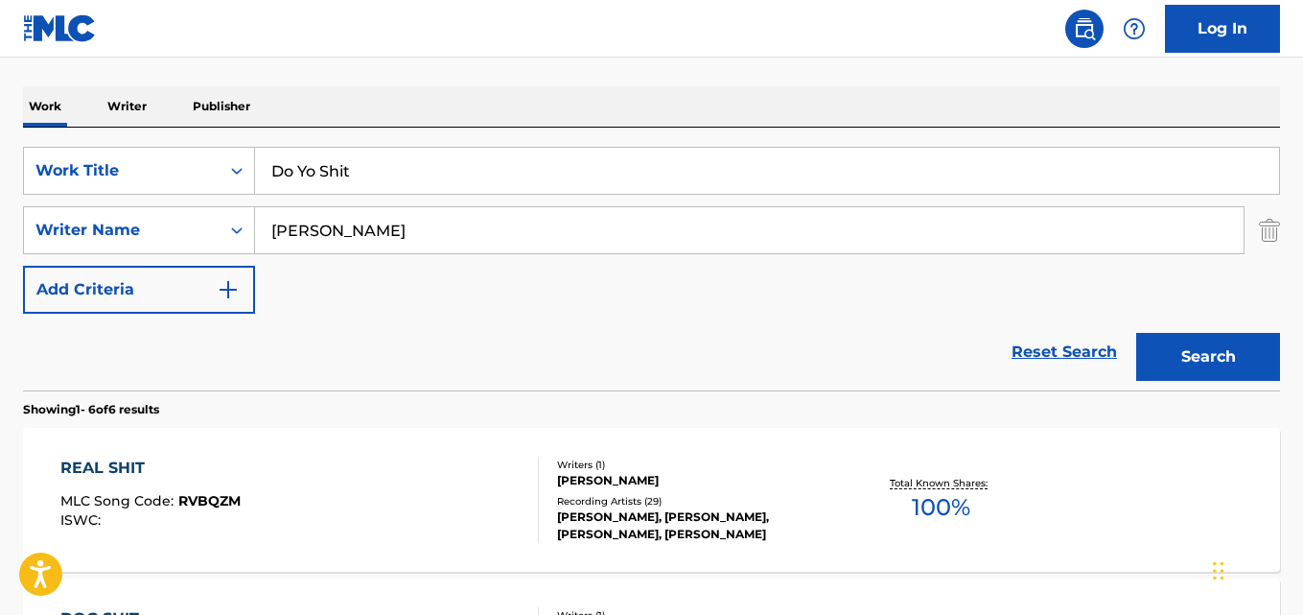
click at [208, 345] on div "Reset Search Search" at bounding box center [651, 352] width 1257 height 77
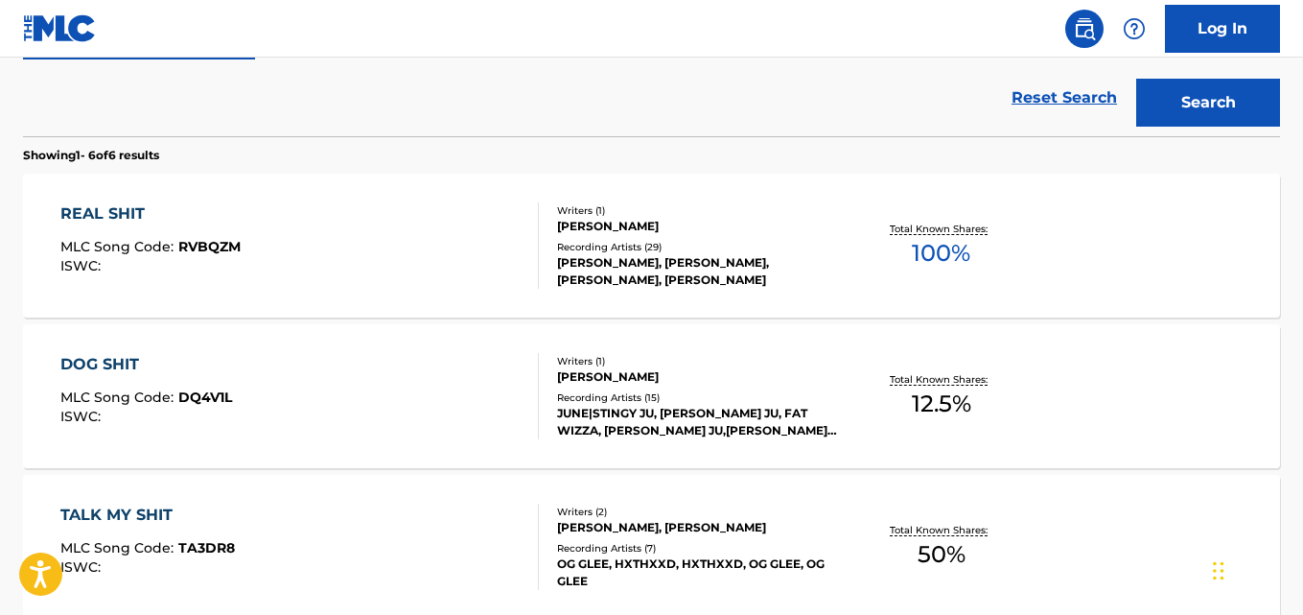
scroll to position [440, 0]
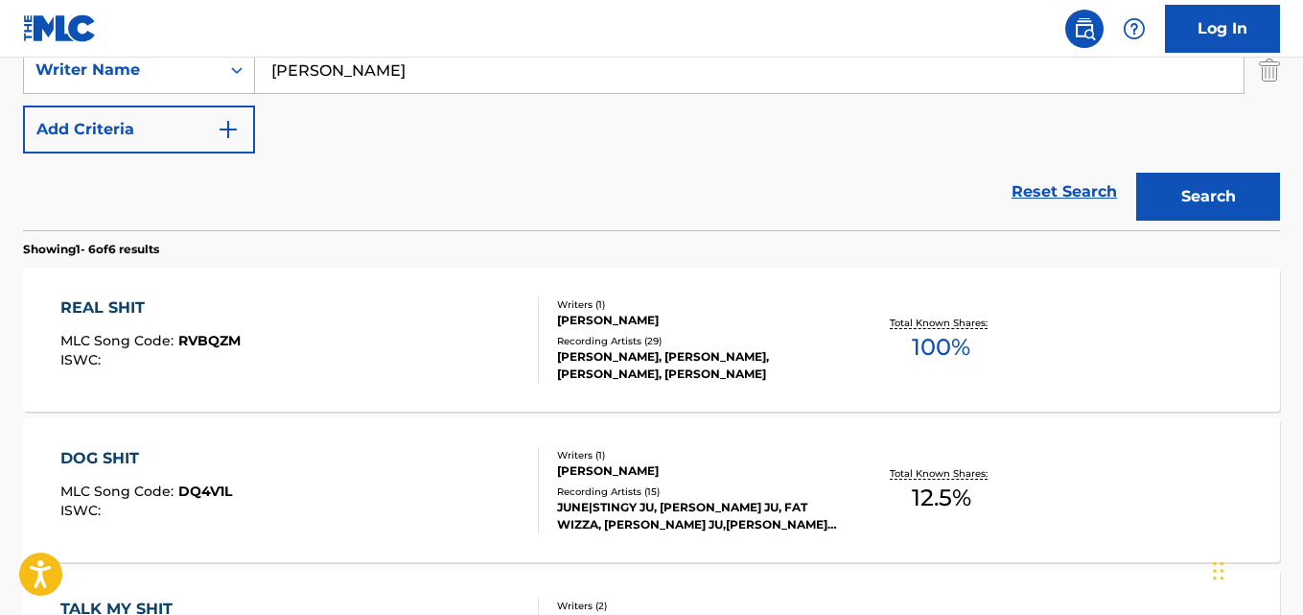
click at [281, 203] on div "Reset Search Search" at bounding box center [651, 191] width 1257 height 77
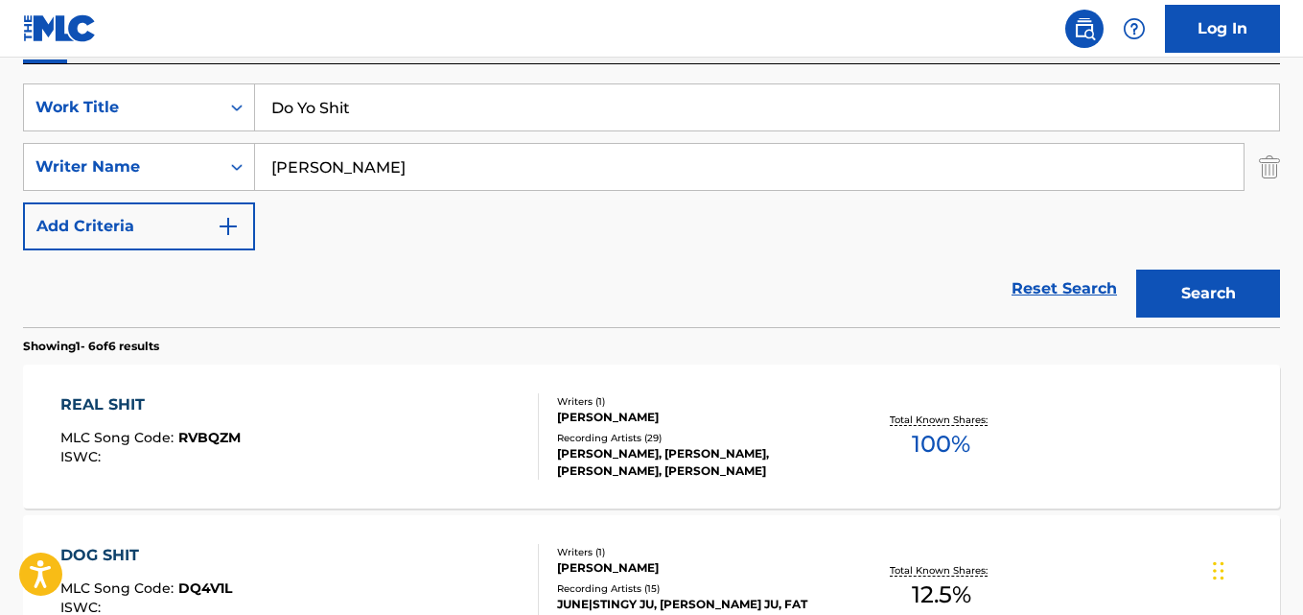
scroll to position [280, 0]
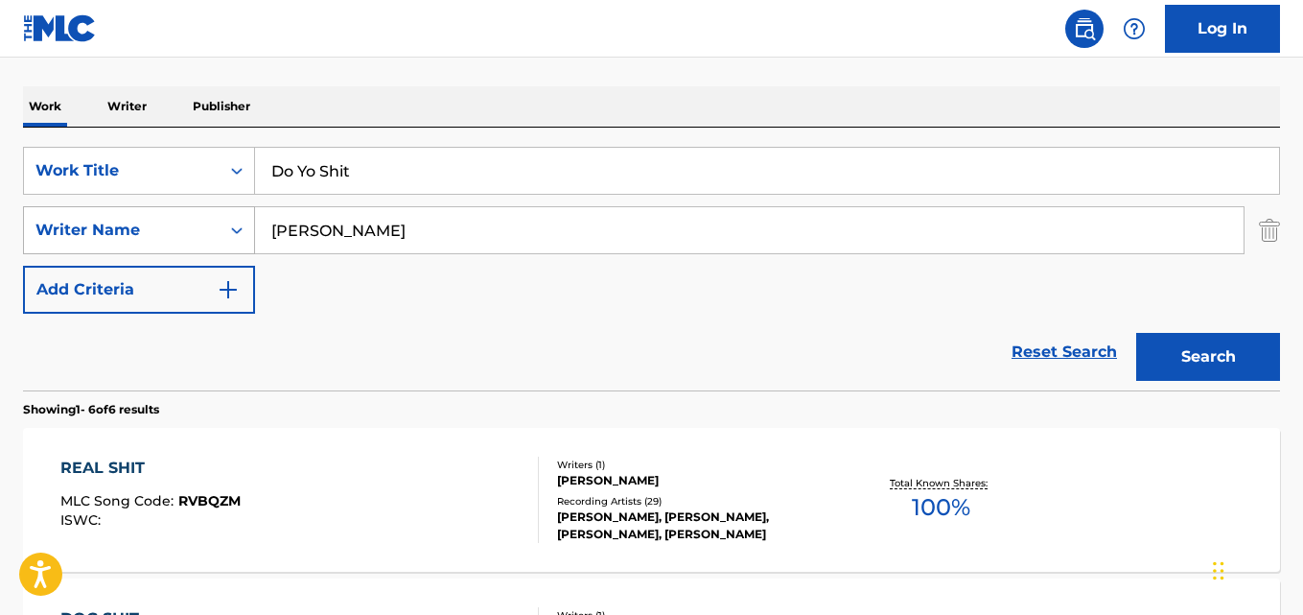
drag, startPoint x: 384, startPoint y: 184, endPoint x: 118, endPoint y: 209, distance: 266.8
click at [118, 209] on div "SearchWithCriteria66aa380a-9a54-4743-86d8-a4037783e278 Work Title Do Yo Shit Se…" at bounding box center [651, 230] width 1257 height 167
paste input "Team Of Bad Bitches"
type input "Team Of Bad Bitches"
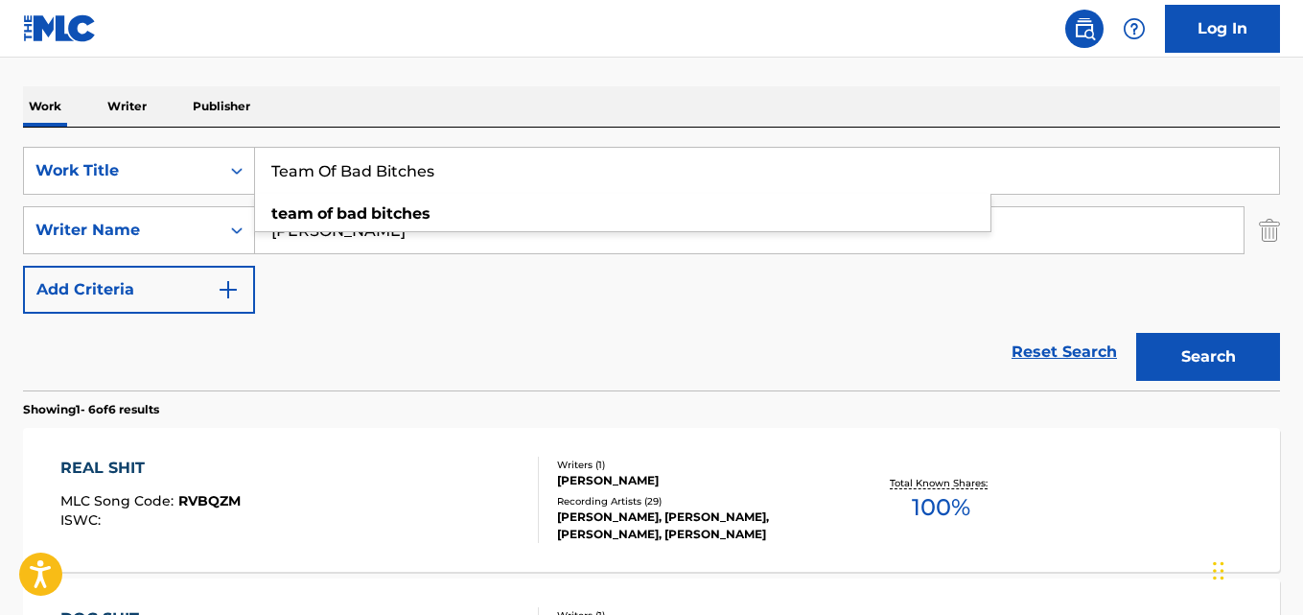
click at [415, 320] on div "Reset Search Search" at bounding box center [651, 352] width 1257 height 77
drag, startPoint x: 411, startPoint y: 241, endPoint x: 249, endPoint y: 241, distance: 162.1
click at [249, 241] on div "SearchWithCriteria20e3a0fb-bc5b-4d27-be83-c70dc9ea6d0d Writer Name [PERSON_NAME]" at bounding box center [651, 230] width 1257 height 48
paste input "[PERSON_NAME]"
type input "[PERSON_NAME]"
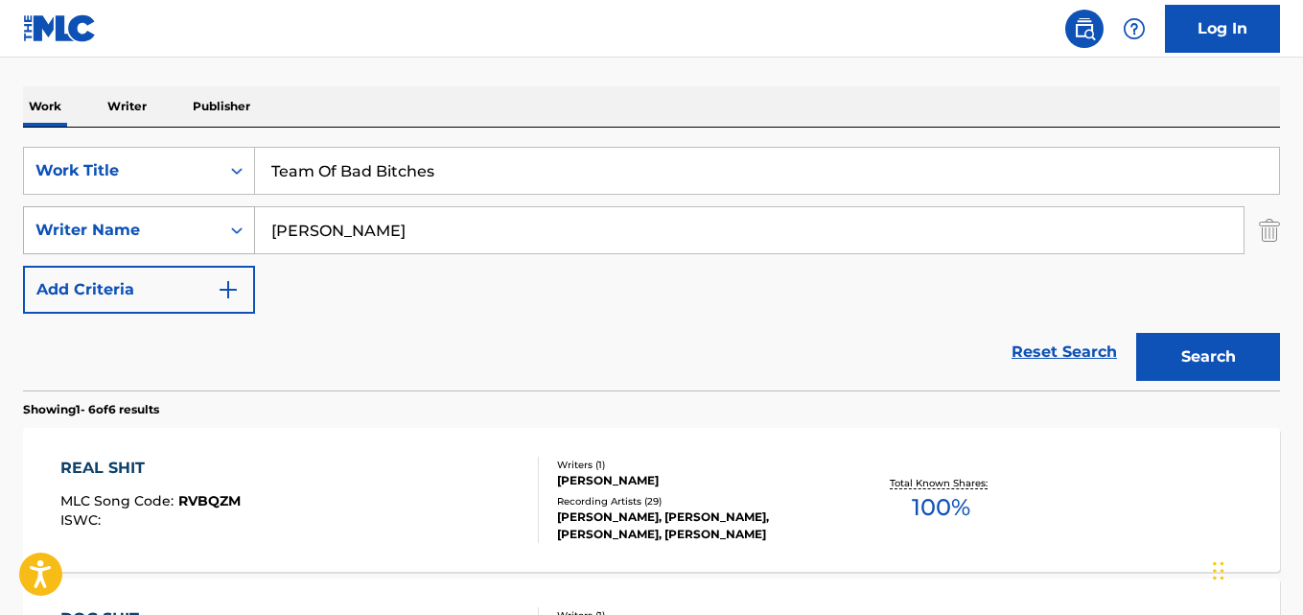
click at [1136, 333] on button "Search" at bounding box center [1208, 357] width 144 height 48
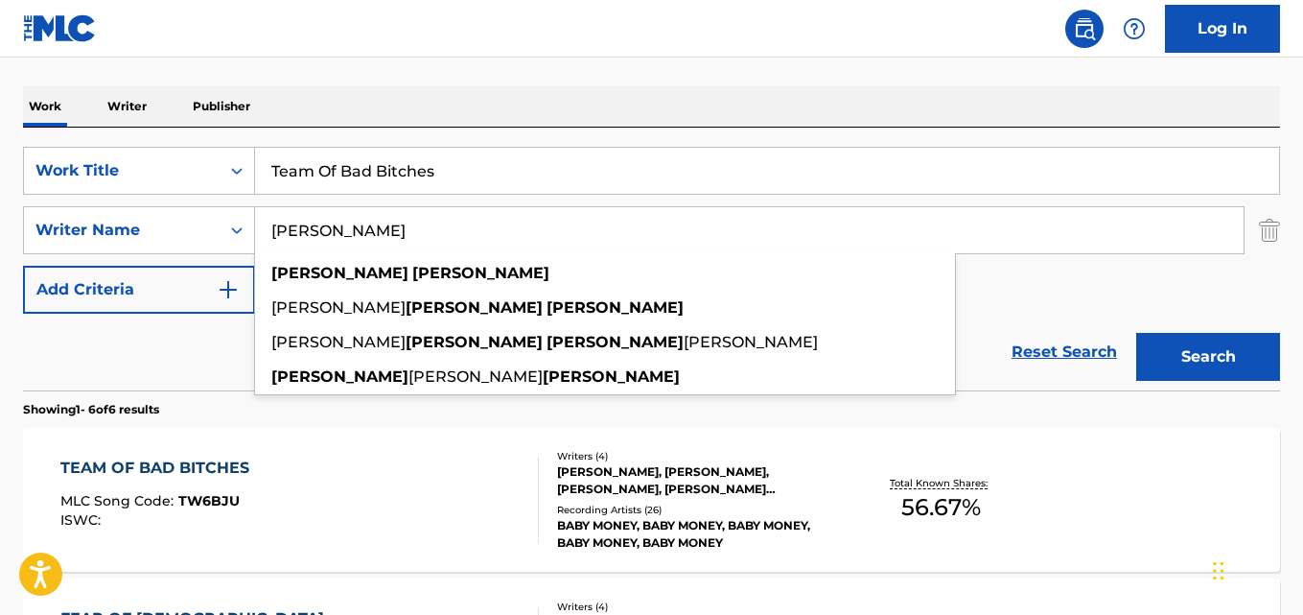
click at [129, 367] on div "Reset Search Search" at bounding box center [651, 352] width 1257 height 77
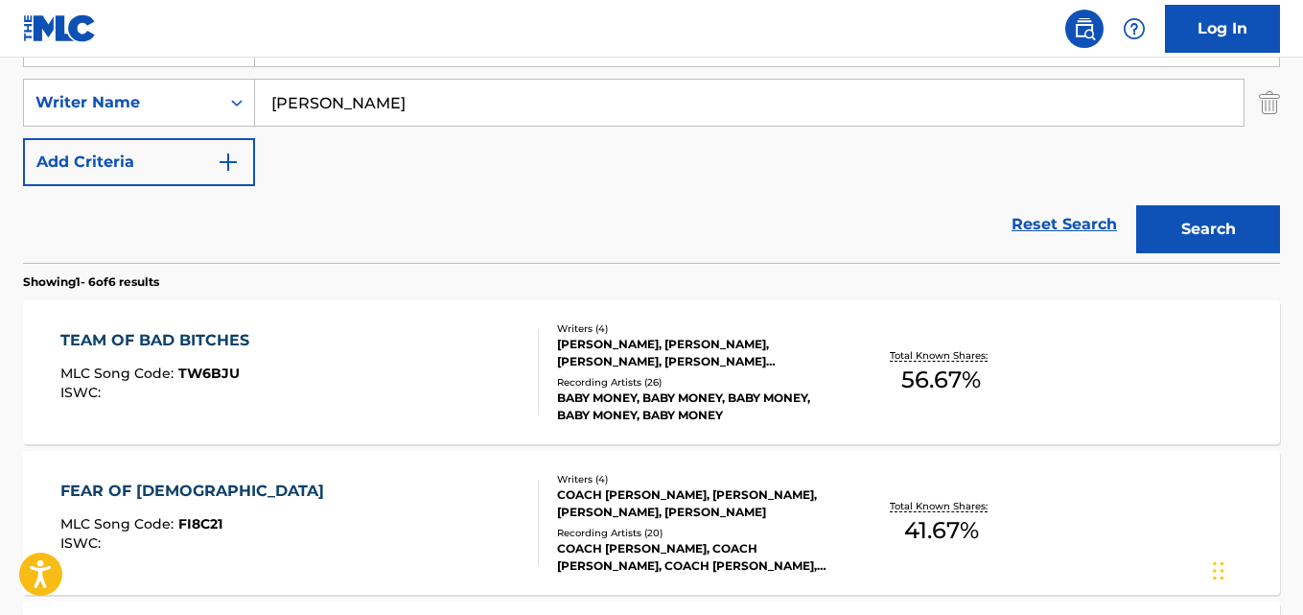
scroll to position [455, 0]
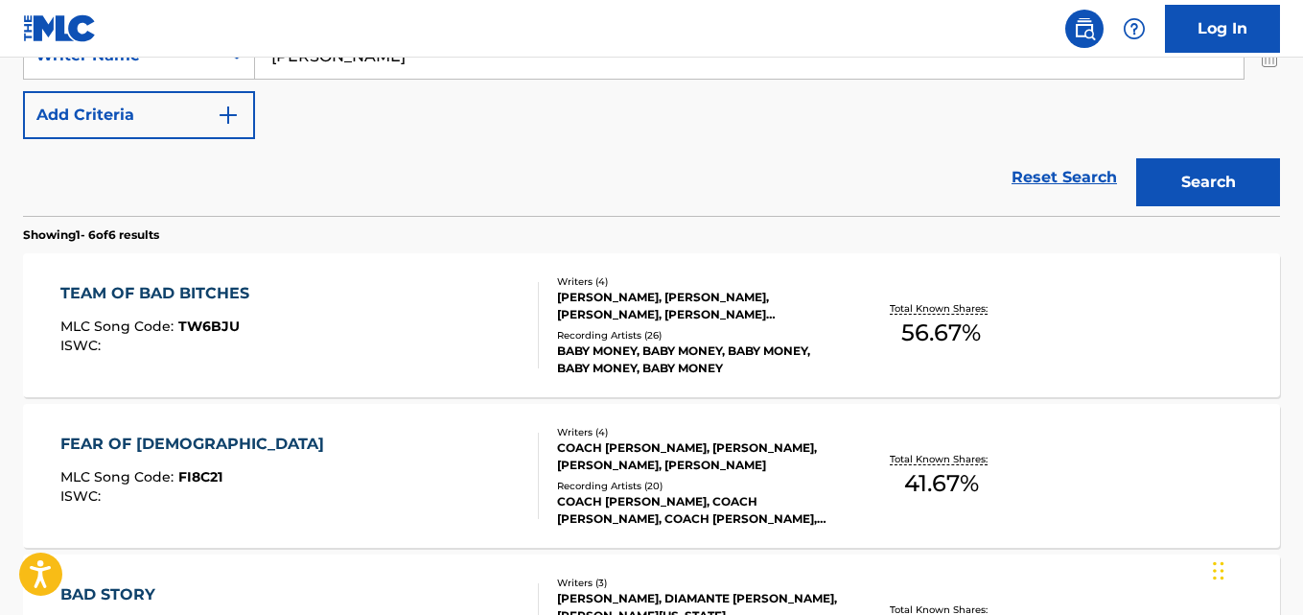
click at [582, 335] on div "Recording Artists ( 26 )" at bounding box center [697, 335] width 280 height 14
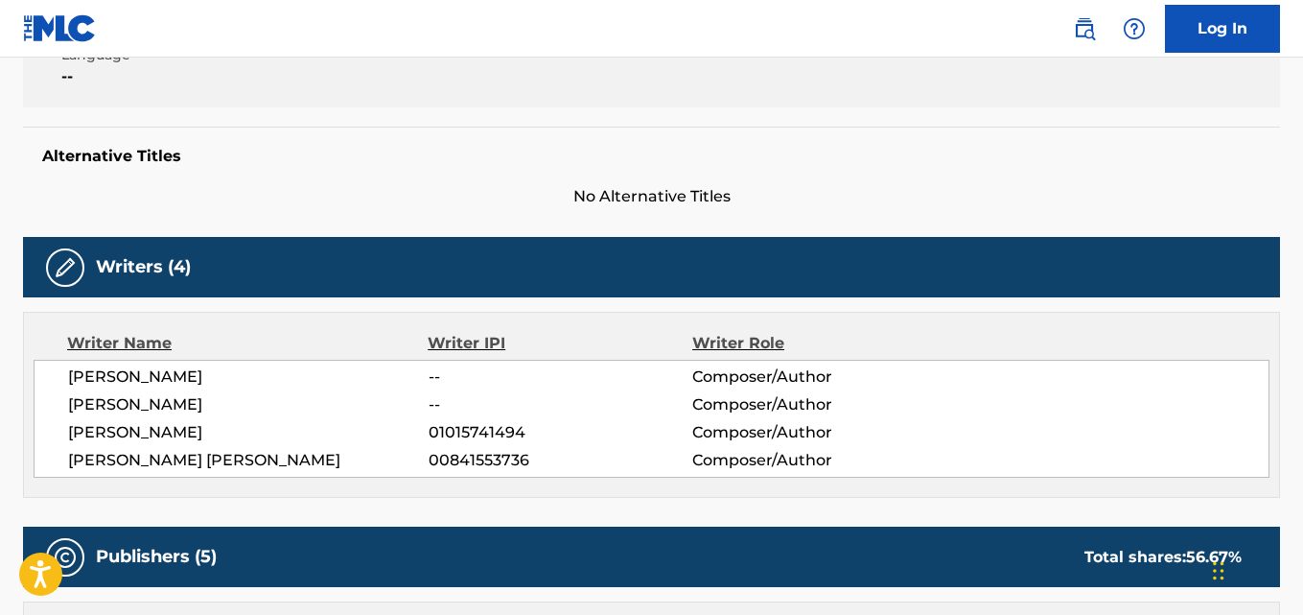
scroll to position [479, 0]
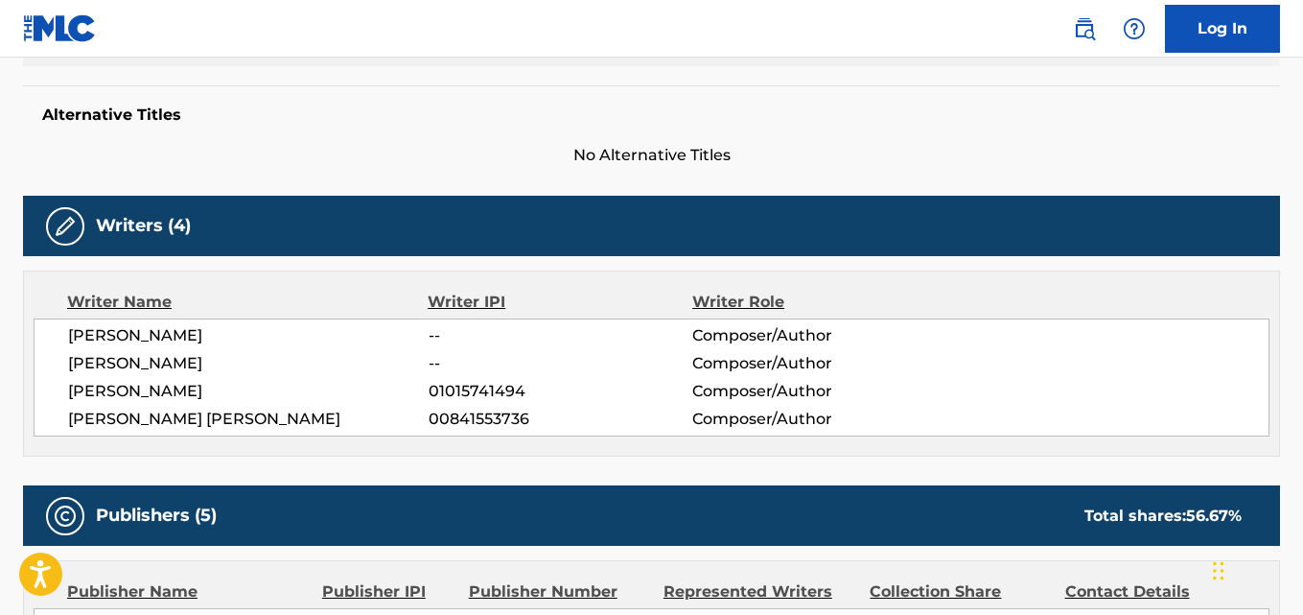
click at [195, 337] on span "[PERSON_NAME]" at bounding box center [248, 335] width 361 height 23
click at [211, 367] on span "[PERSON_NAME]" at bounding box center [248, 363] width 361 height 23
click at [249, 398] on span "[PERSON_NAME]" at bounding box center [248, 391] width 361 height 23
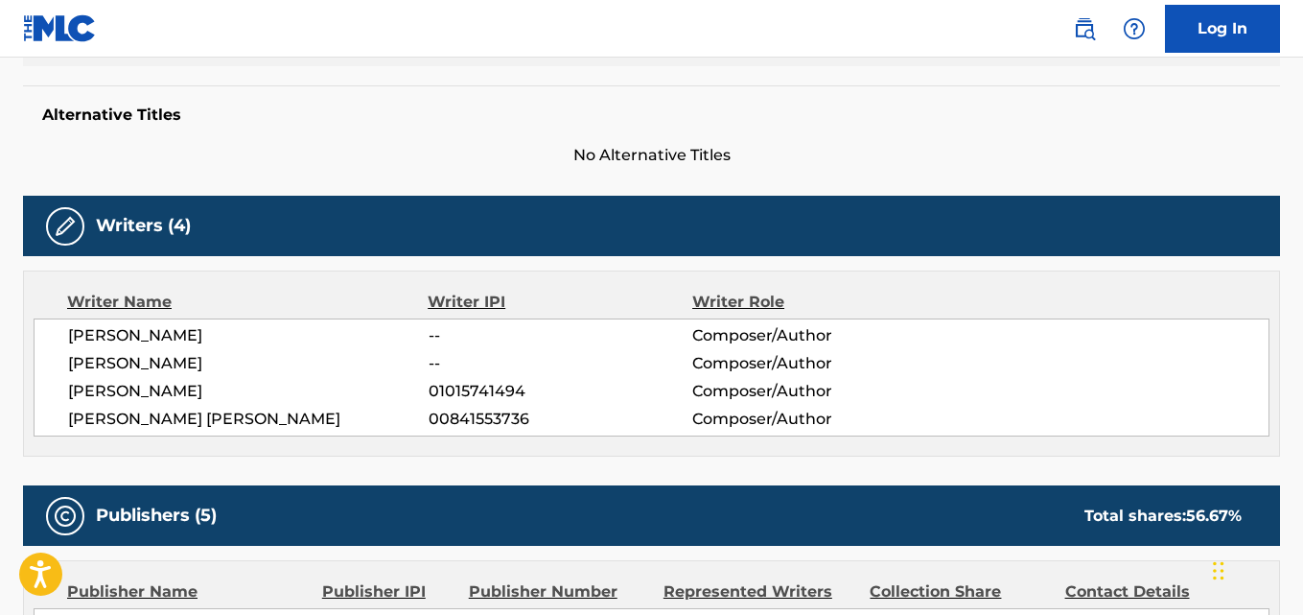
click at [249, 398] on span "[PERSON_NAME]" at bounding box center [248, 391] width 361 height 23
drag, startPoint x: 68, startPoint y: 340, endPoint x: 239, endPoint y: 339, distance: 170.7
click at [239, 339] on span "[PERSON_NAME]" at bounding box center [248, 335] width 361 height 23
drag, startPoint x: 70, startPoint y: 362, endPoint x: 374, endPoint y: 455, distance: 317.6
click at [258, 355] on span "[PERSON_NAME]" at bounding box center [248, 363] width 361 height 23
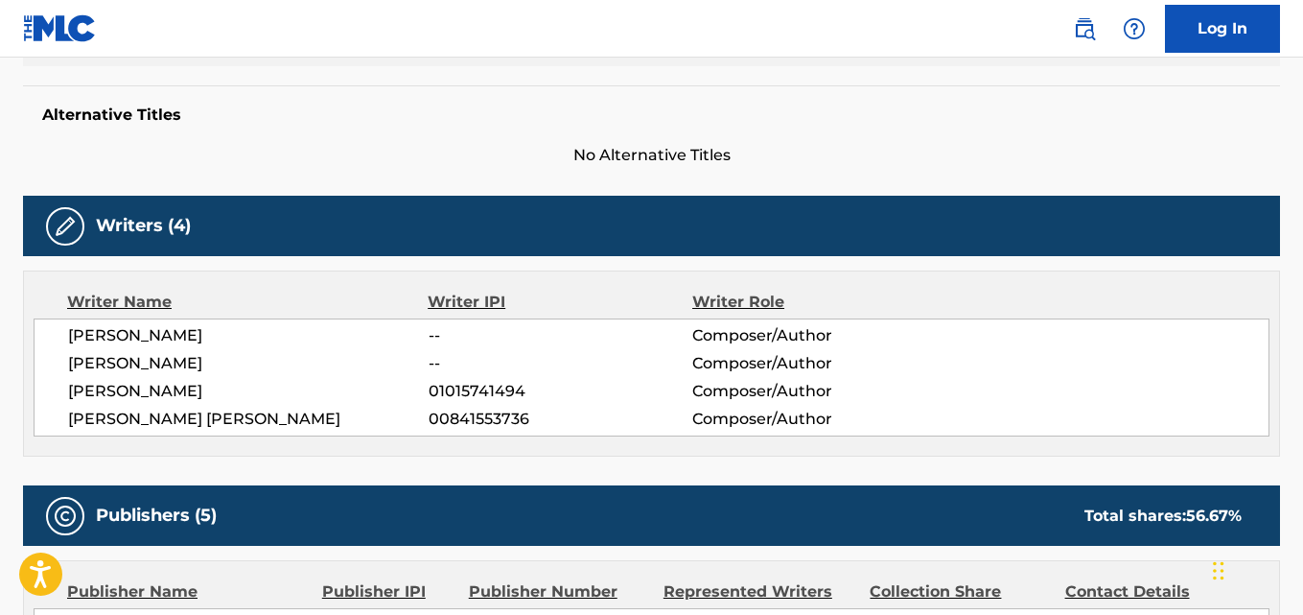
drag, startPoint x: 74, startPoint y: 394, endPoint x: 317, endPoint y: 394, distance: 243.6
click at [317, 394] on span "[PERSON_NAME]" at bounding box center [248, 391] width 361 height 23
drag, startPoint x: 76, startPoint y: 427, endPoint x: 295, endPoint y: 424, distance: 219.6
click at [295, 424] on span "[PERSON_NAME] [PERSON_NAME]" at bounding box center [248, 419] width 361 height 23
click at [148, 446] on div "Writer Name Writer IPI Writer Role [PERSON_NAME] -- Composer/Author [PERSON_NAM…" at bounding box center [651, 363] width 1257 height 186
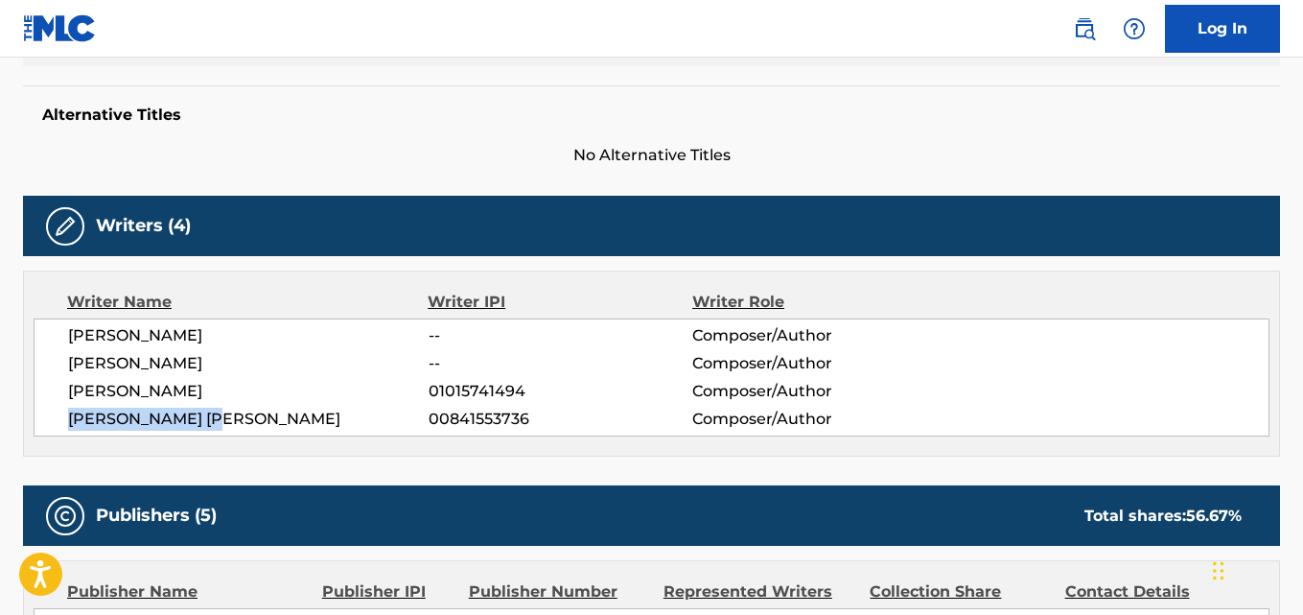
drag, startPoint x: 67, startPoint y: 428, endPoint x: 239, endPoint y: 426, distance: 171.7
click at [239, 426] on div "[PERSON_NAME] -- Composer/Author [PERSON_NAME] -- Composer/Author [PERSON_NAME]…" at bounding box center [652, 377] width 1236 height 118
click at [467, 396] on span "01015741494" at bounding box center [561, 391] width 264 height 23
click at [483, 430] on span "00841553736" at bounding box center [561, 419] width 264 height 23
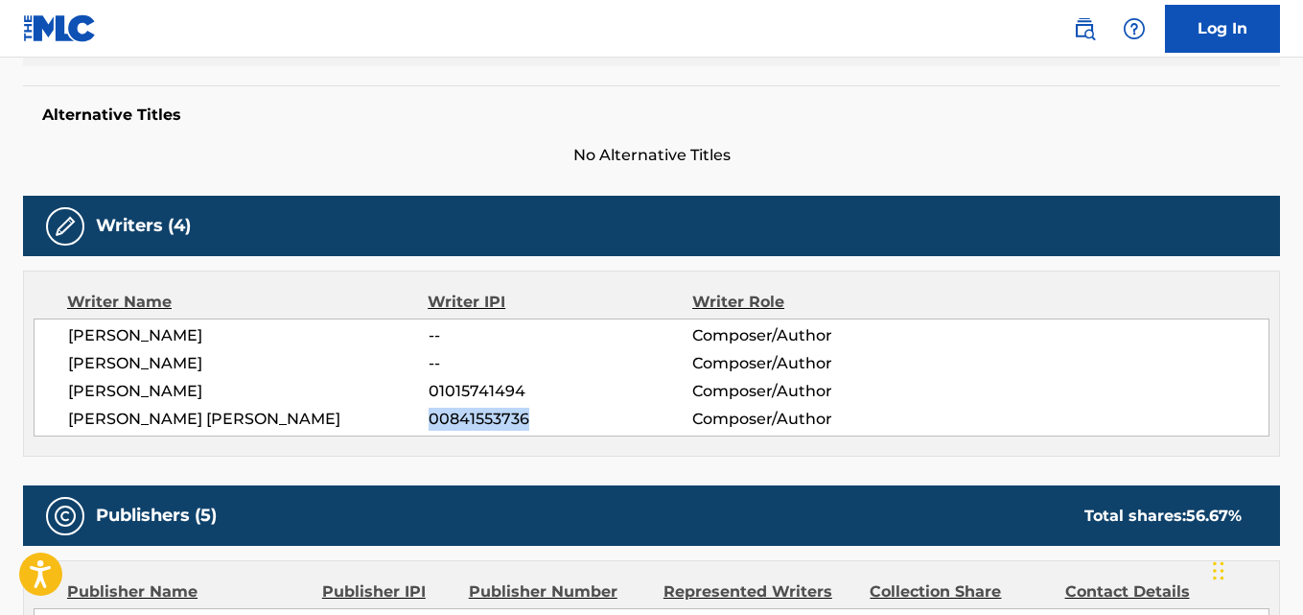
click at [483, 430] on span "00841553736" at bounding box center [561, 419] width 264 height 23
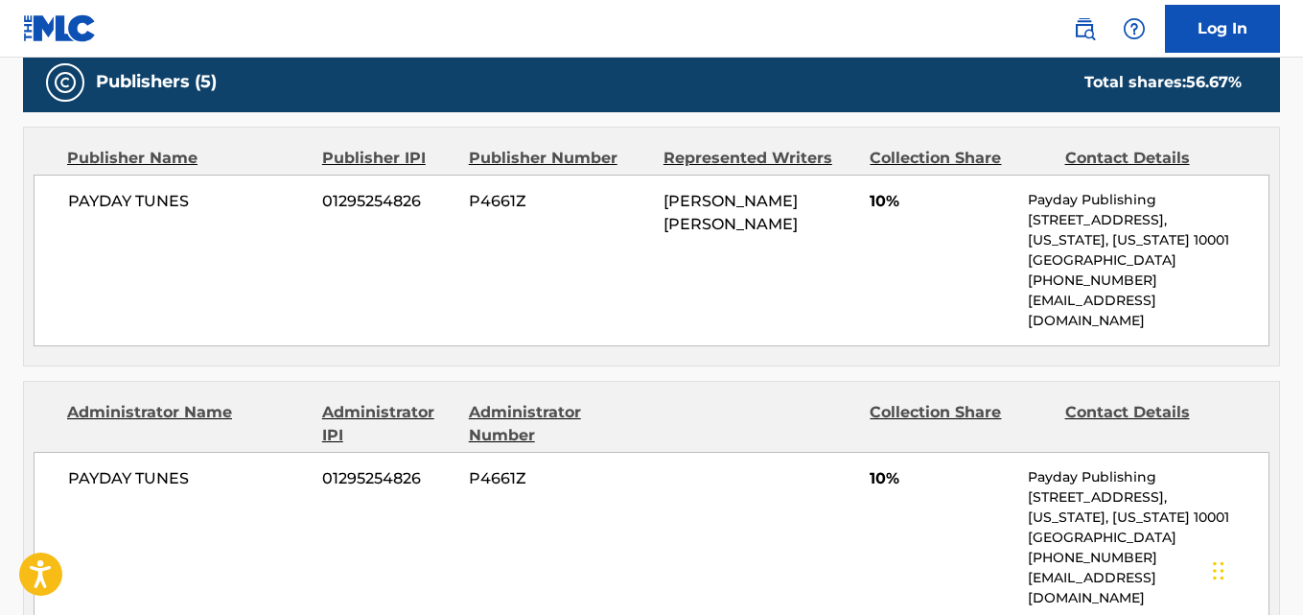
scroll to position [959, 0]
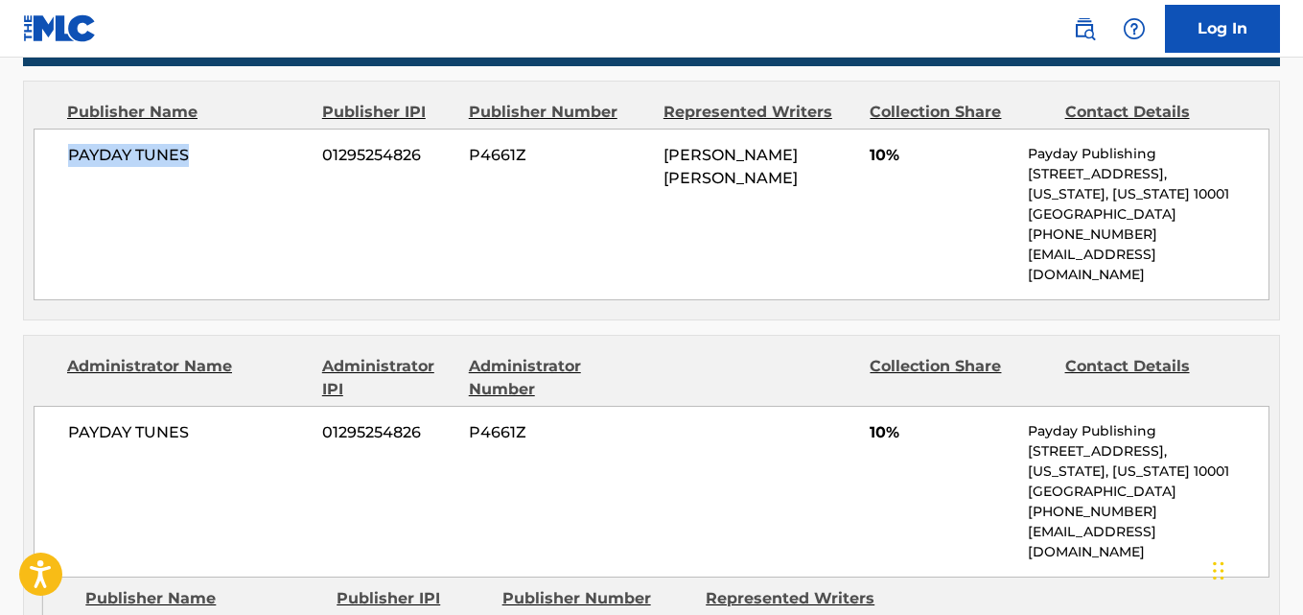
drag, startPoint x: 70, startPoint y: 163, endPoint x: 261, endPoint y: 159, distance: 190.9
click at [261, 159] on div "PAYDAY TUNES 01295254826 P4661Z [PERSON_NAME] [PERSON_NAME] 10% Payday Publishi…" at bounding box center [652, 215] width 1236 height 172
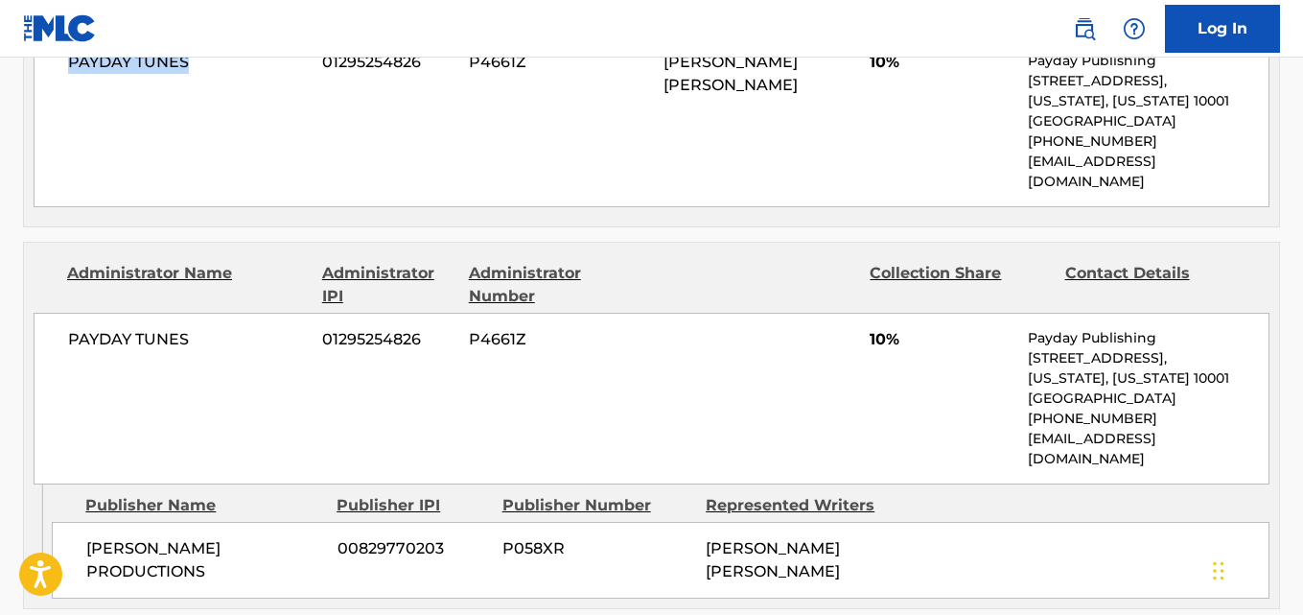
scroll to position [1119, 0]
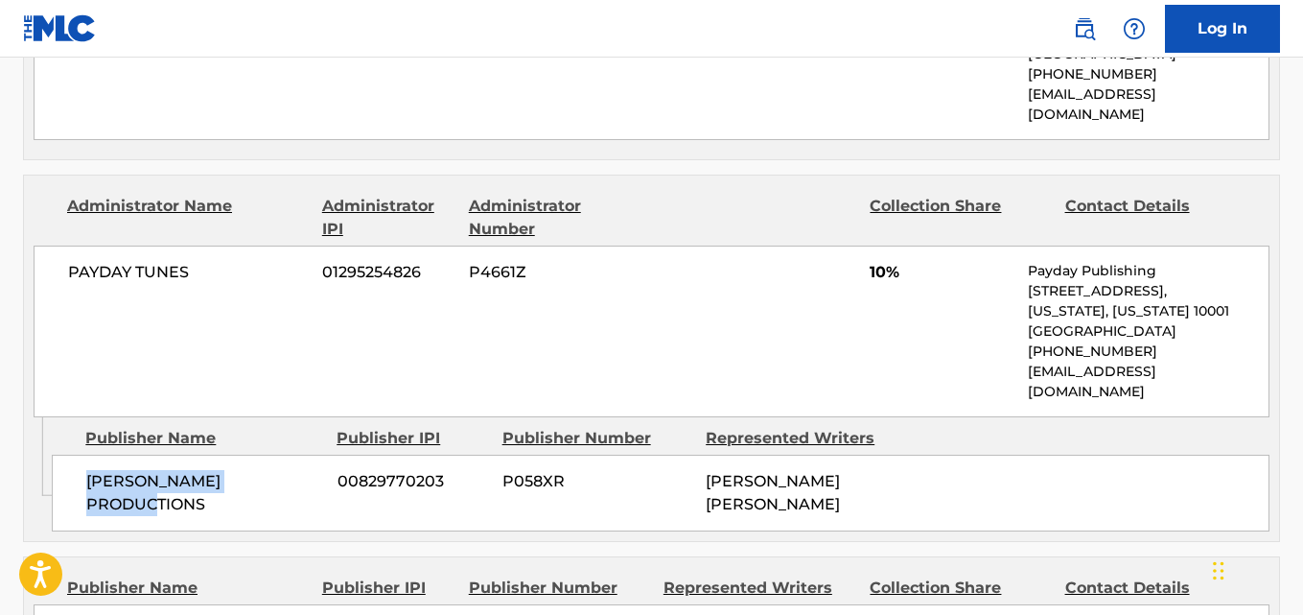
drag, startPoint x: 75, startPoint y: 451, endPoint x: 312, endPoint y: 455, distance: 236.9
click at [312, 455] on div "[PERSON_NAME] PRODUCTIONS 00829770203 P058XR [PERSON_NAME] [PERSON_NAME]" at bounding box center [661, 493] width 1218 height 77
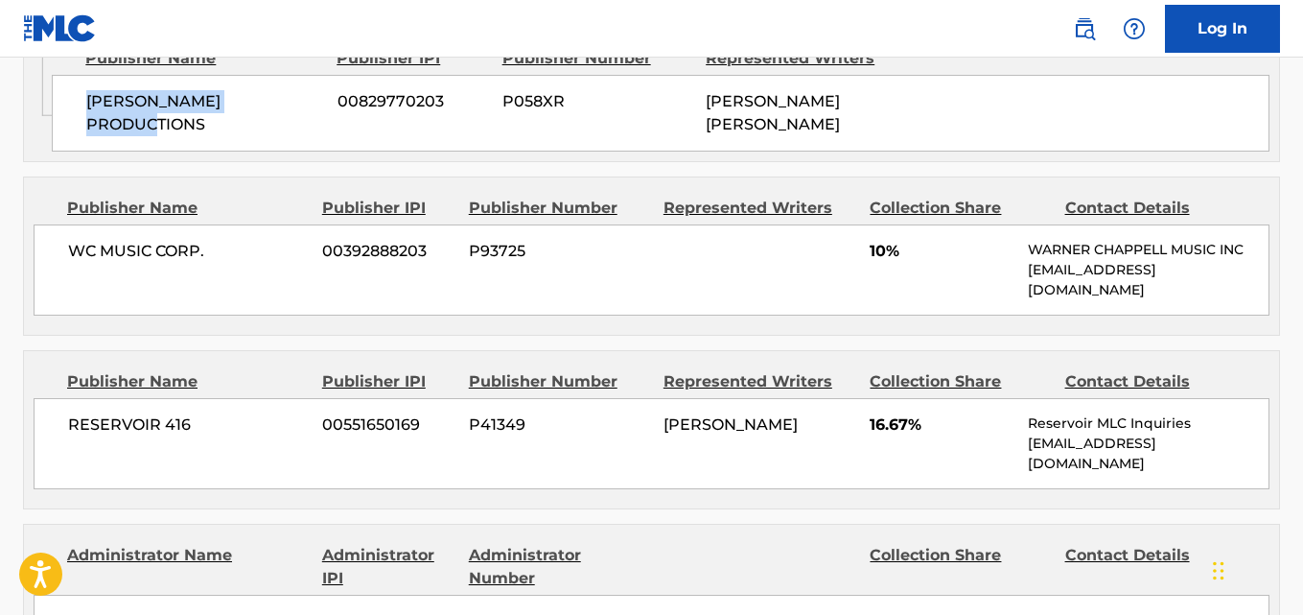
scroll to position [1438, 0]
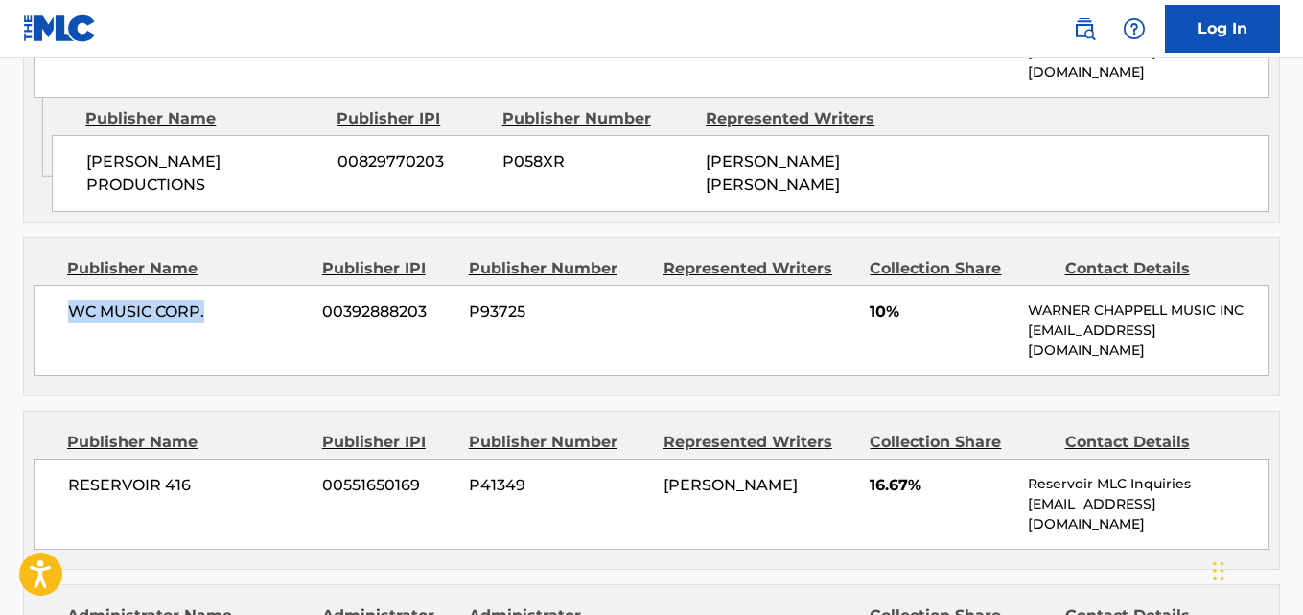
drag, startPoint x: 69, startPoint y: 261, endPoint x: 281, endPoint y: 259, distance: 211.9
click at [281, 300] on span "WC MUSIC CORP." at bounding box center [188, 311] width 240 height 23
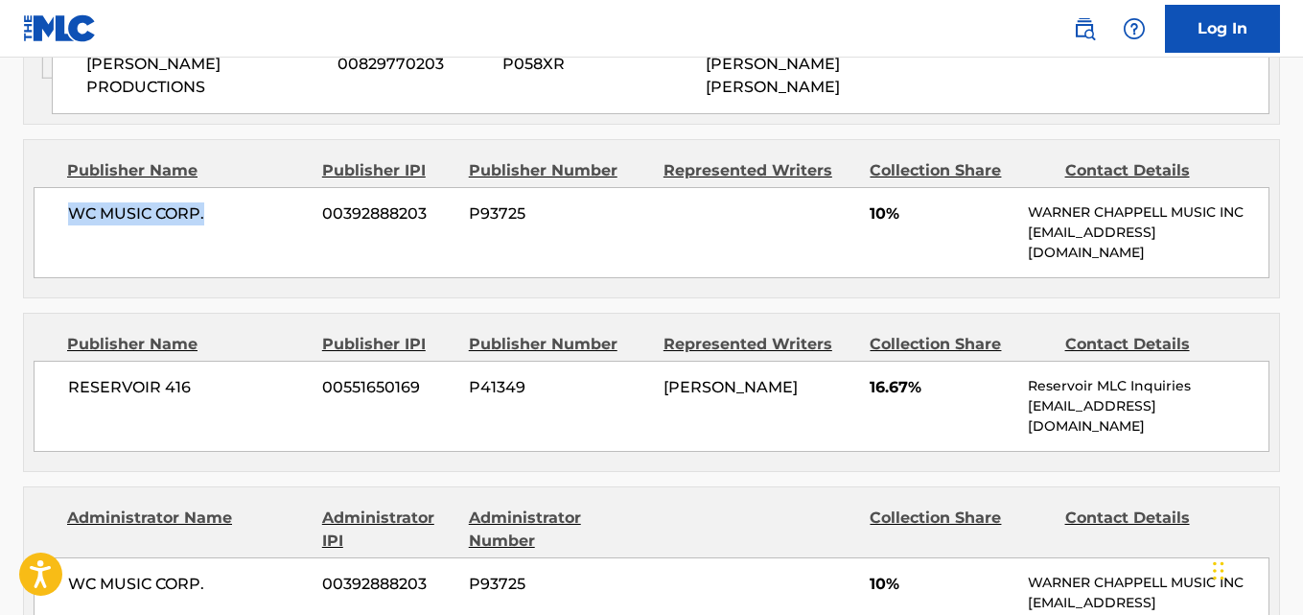
scroll to position [1599, 0]
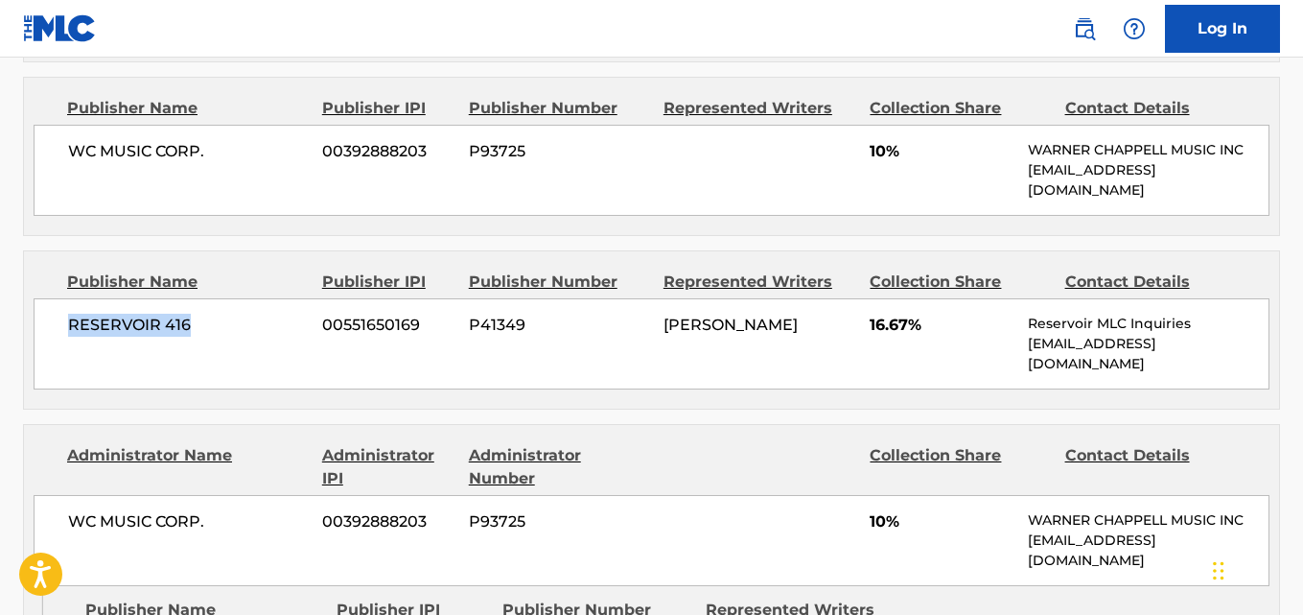
drag, startPoint x: 151, startPoint y: 281, endPoint x: 263, endPoint y: 281, distance: 112.2
click at [263, 298] on div "RESERVOIR 416 00551650169 P41349 [PERSON_NAME] 16.67% Reservoir MLC Inquiries […" at bounding box center [652, 343] width 1236 height 91
click at [871, 314] on span "16.67%" at bounding box center [942, 325] width 144 height 23
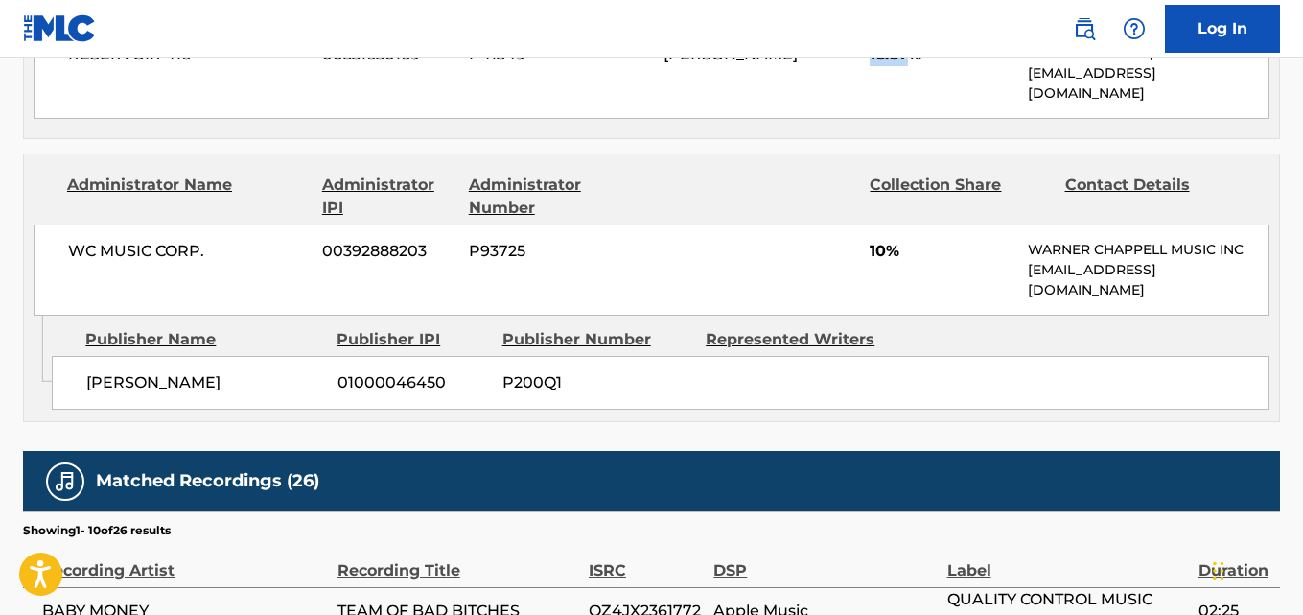
scroll to position [1918, 0]
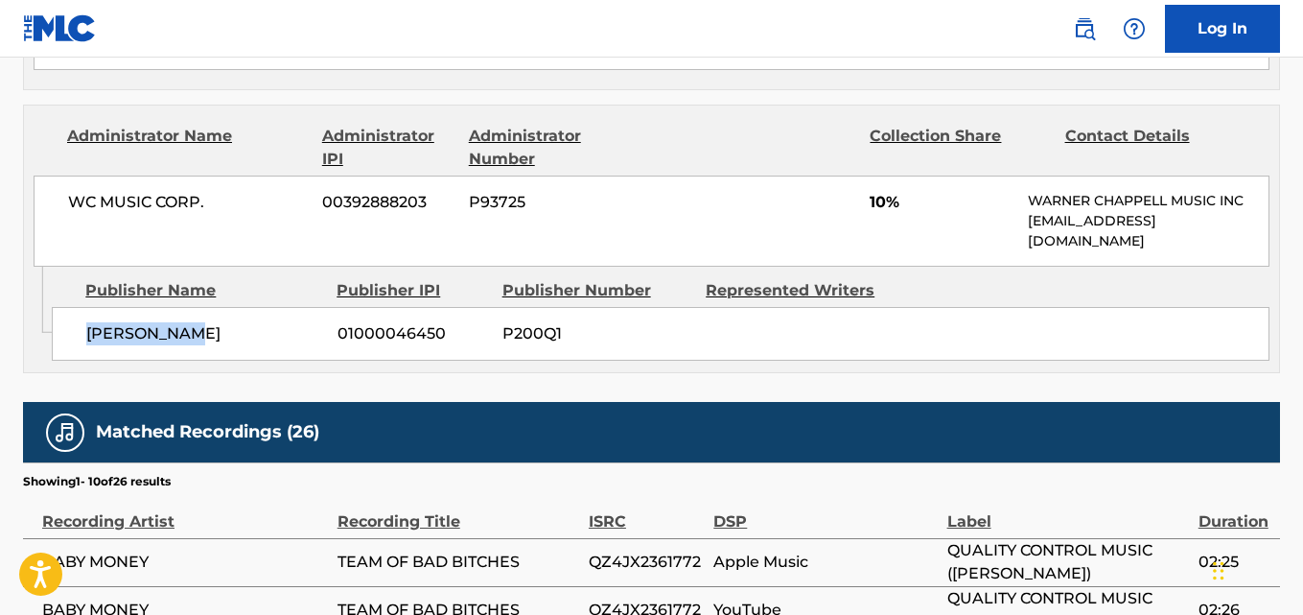
drag, startPoint x: 60, startPoint y: 265, endPoint x: 237, endPoint y: 263, distance: 176.5
click at [237, 307] on div "KUTTA BEATZ 01000046450 P200Q1" at bounding box center [661, 334] width 1218 height 54
click at [876, 191] on span "10%" at bounding box center [942, 202] width 144 height 23
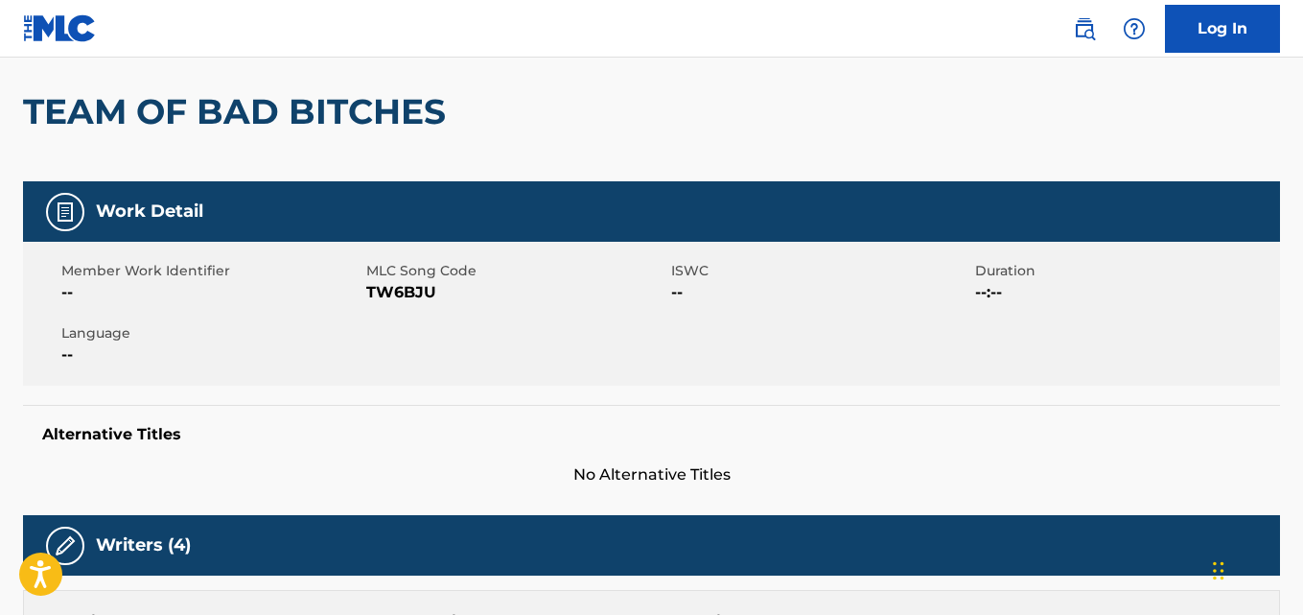
scroll to position [0, 0]
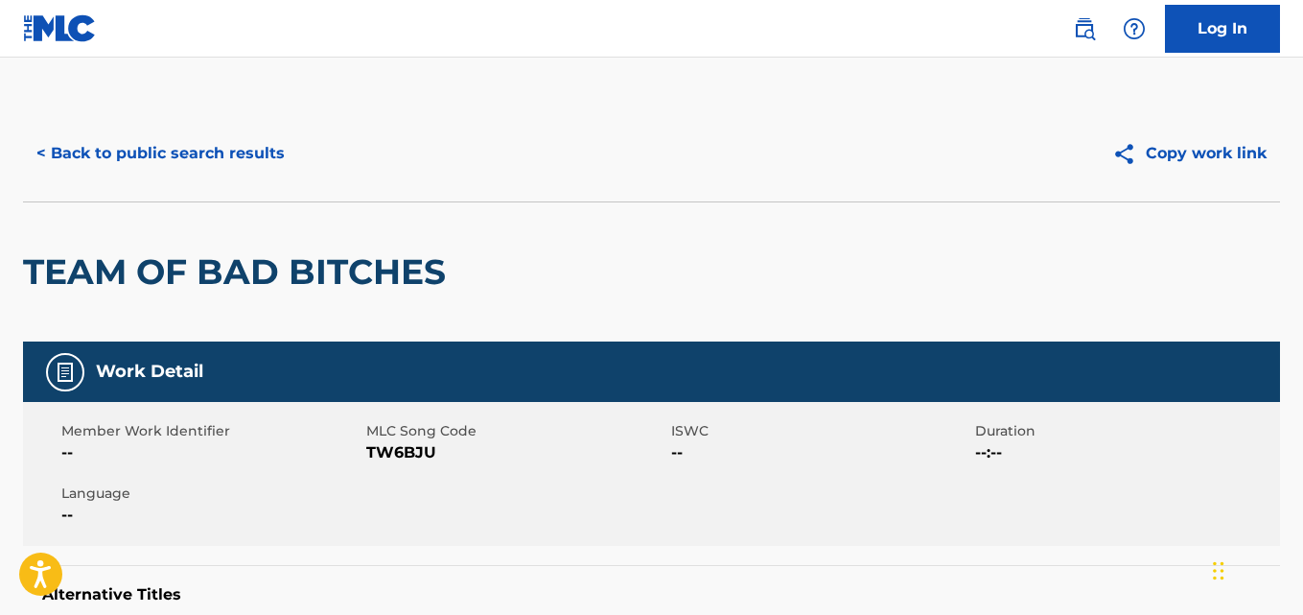
click at [199, 145] on button "< Back to public search results" at bounding box center [160, 153] width 275 height 48
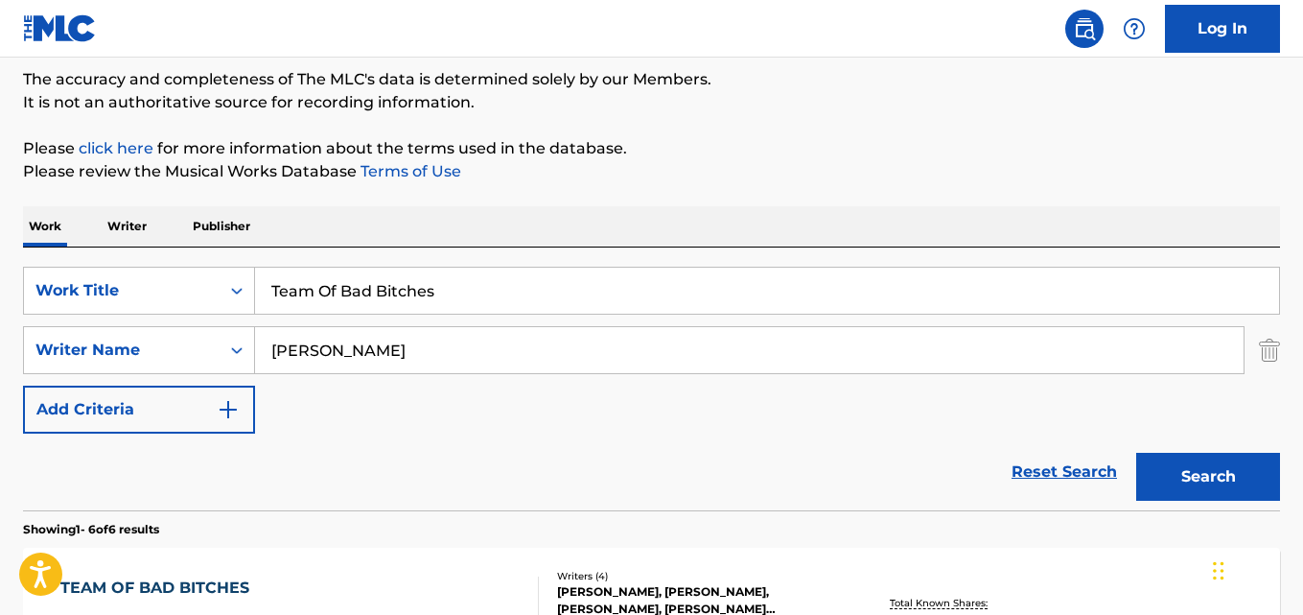
click at [1023, 458] on link "Reset Search" at bounding box center [1064, 472] width 125 height 42
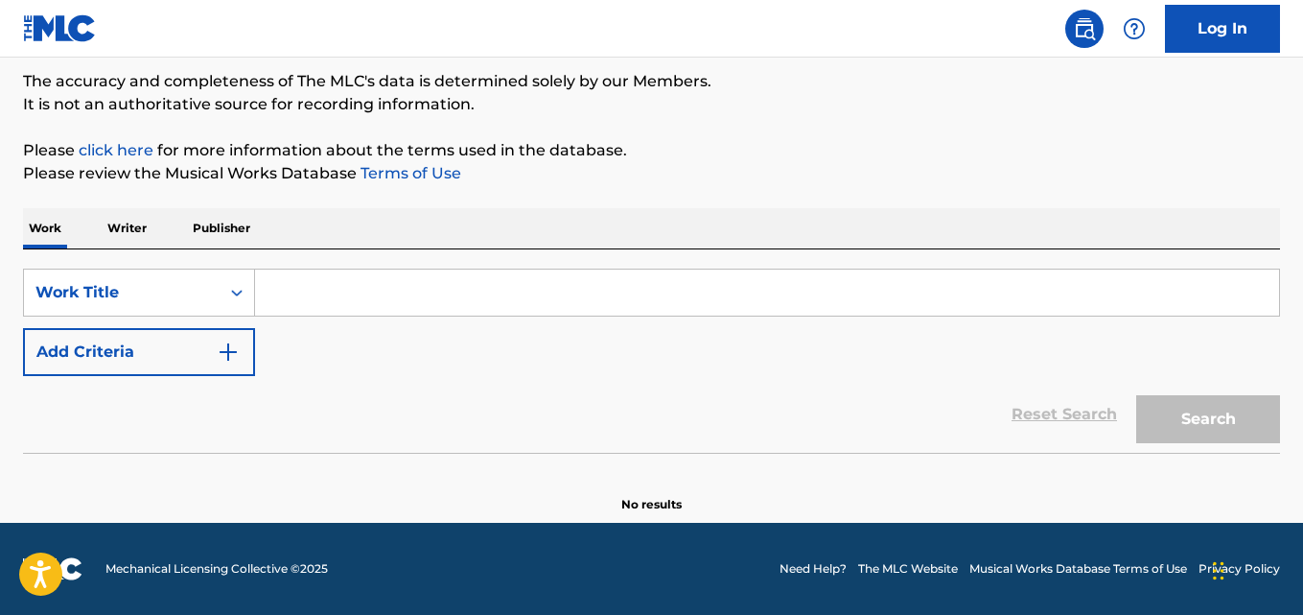
click at [842, 404] on div "Reset Search Search" at bounding box center [651, 414] width 1257 height 77
click at [841, 404] on div "Reset Search Search" at bounding box center [651, 414] width 1257 height 77
click at [837, 402] on div "Reset Search Search" at bounding box center [651, 414] width 1257 height 77
click at [831, 399] on div "Reset Search Search" at bounding box center [651, 414] width 1257 height 77
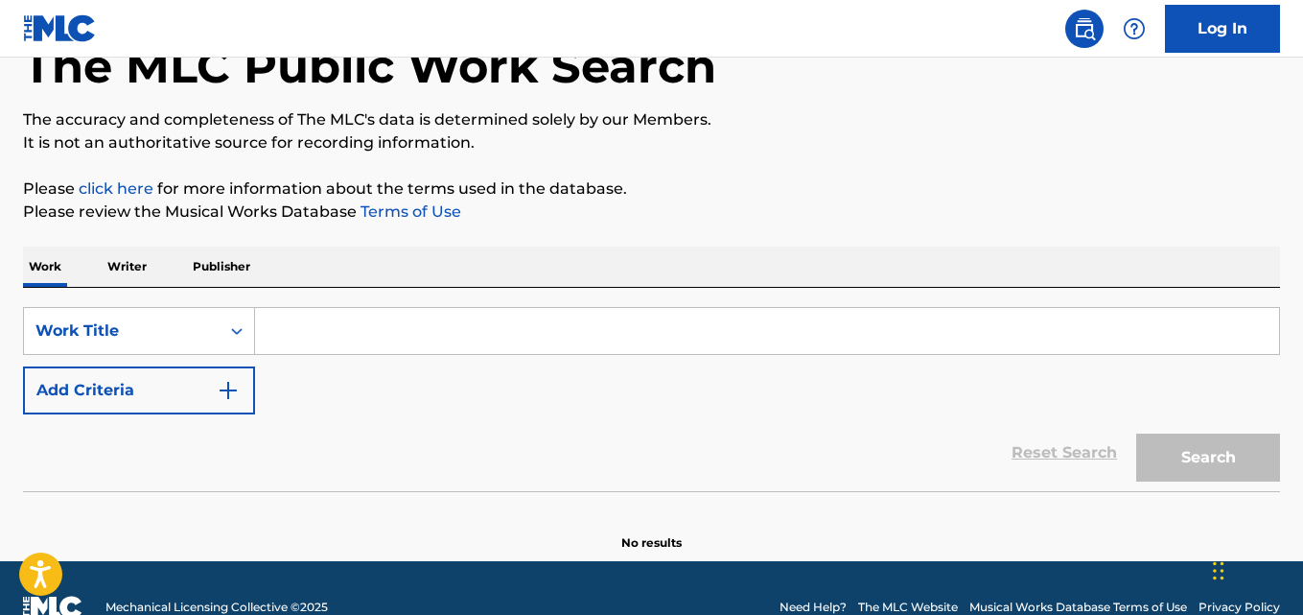
scroll to position [82, 0]
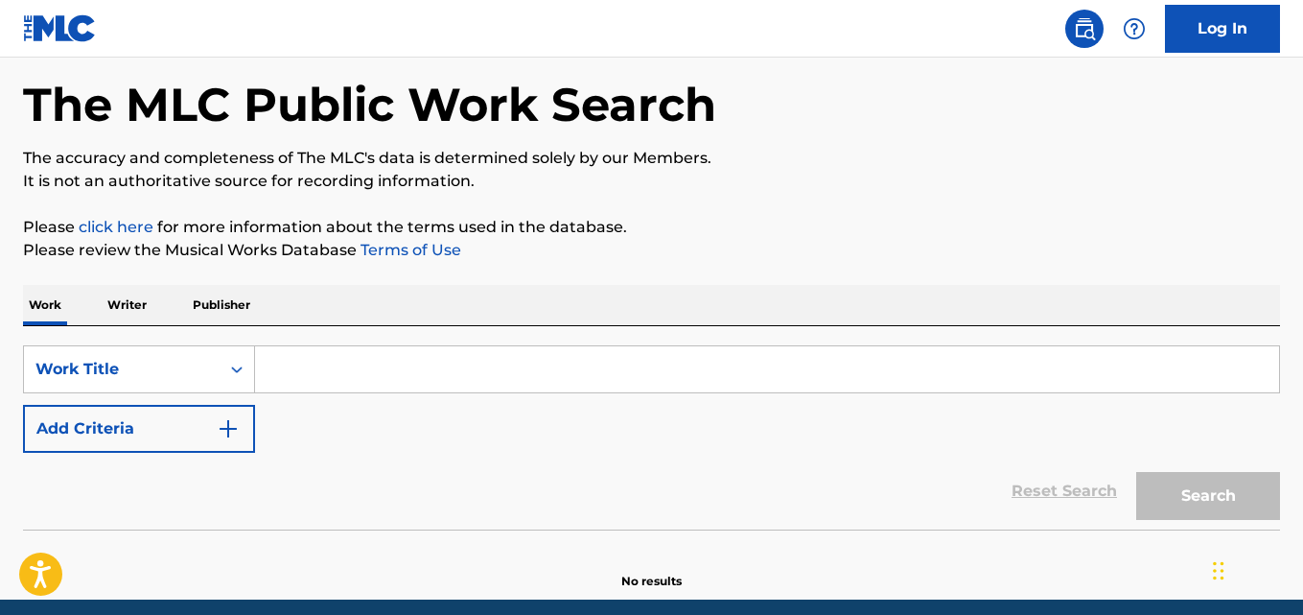
click at [776, 417] on div "SearchWithCriteria66aa380a-9a54-4743-86d8-a4037783e278 Work Title Add Criteria" at bounding box center [651, 398] width 1257 height 107
click at [583, 483] on div "Reset Search Search" at bounding box center [651, 491] width 1257 height 77
click at [582, 469] on div "Reset Search Search" at bounding box center [651, 491] width 1257 height 77
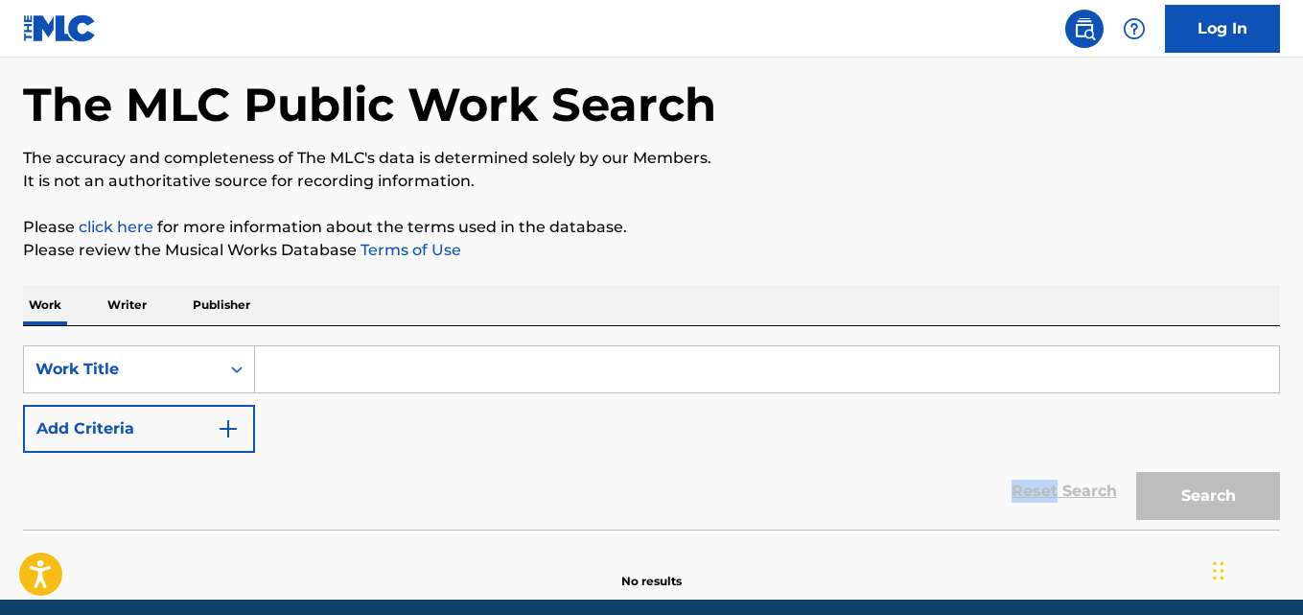
click at [582, 466] on div "Reset Search Search" at bounding box center [651, 491] width 1257 height 77
click at [582, 463] on div "Reset Search Search" at bounding box center [651, 491] width 1257 height 77
click at [582, 457] on div "Reset Search Search" at bounding box center [651, 491] width 1257 height 77
click at [583, 445] on div "SearchWithCriteria66aa380a-9a54-4743-86d8-a4037783e278 Work Title Add Criteria" at bounding box center [651, 398] width 1257 height 107
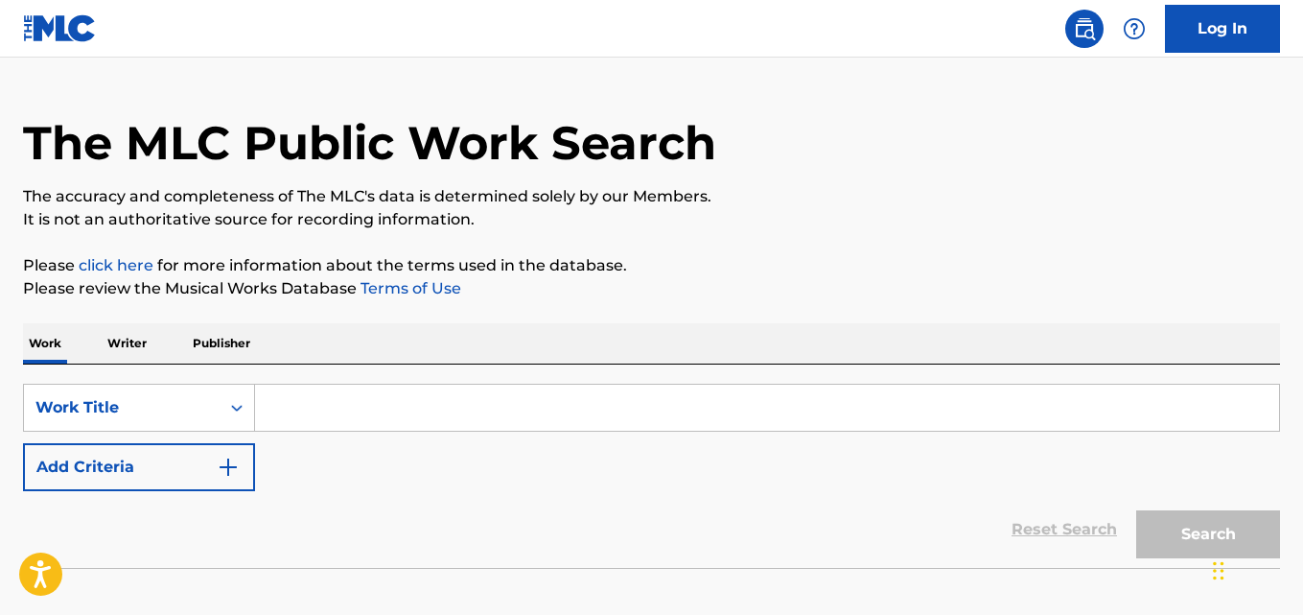
scroll to position [5, 0]
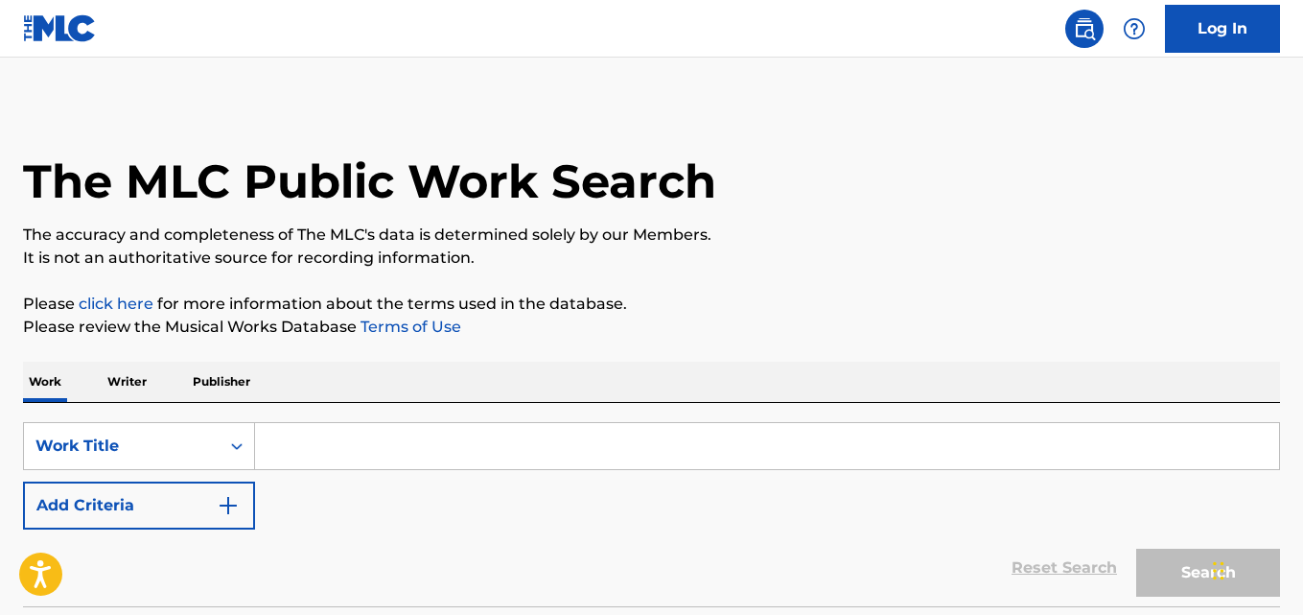
click at [605, 522] on div "SearchWithCriteria66aa380a-9a54-4743-86d8-a4037783e278 Work Title Add Criteria" at bounding box center [651, 475] width 1257 height 107
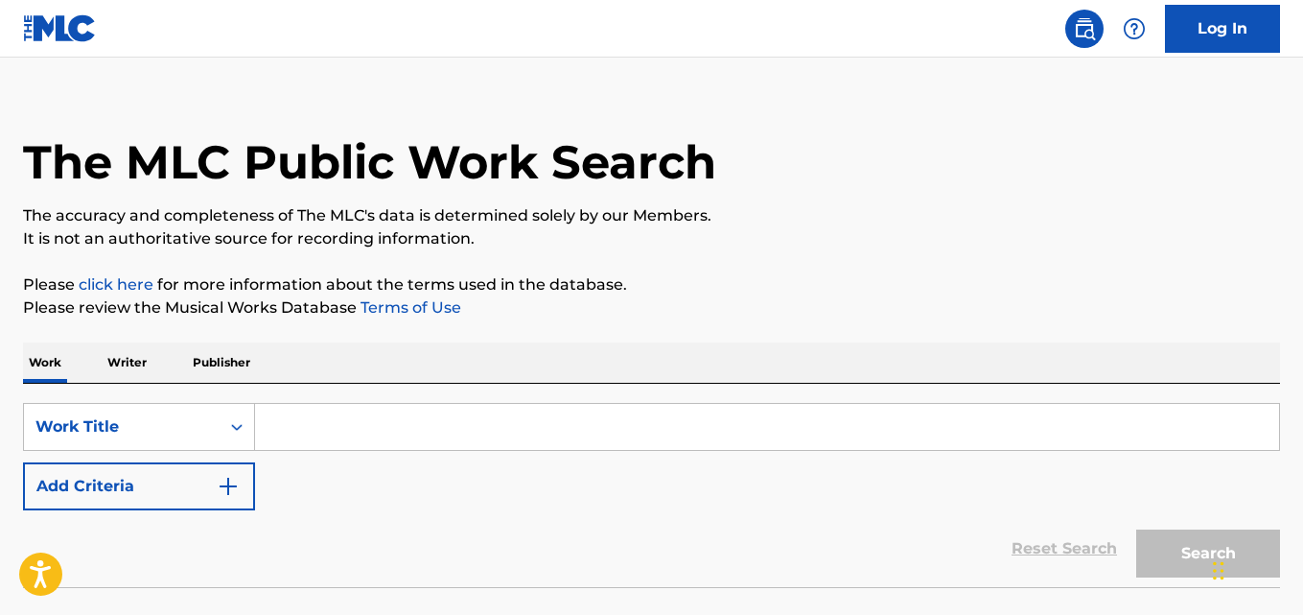
scroll to position [0, 0]
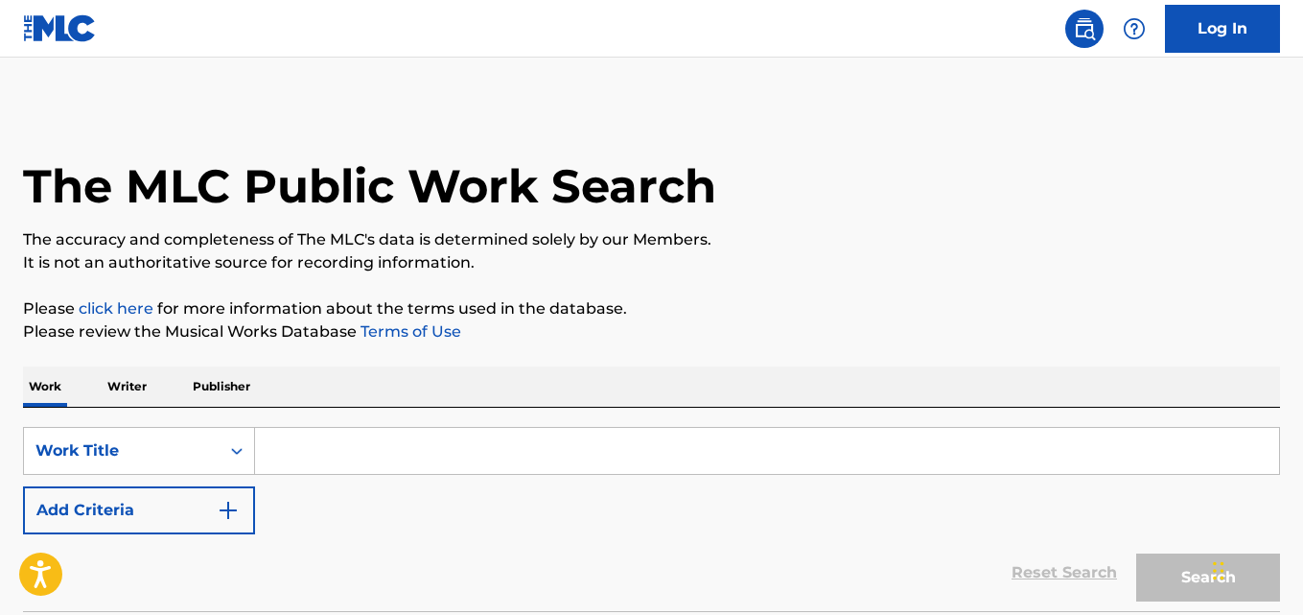
click at [573, 534] on div "Reset Search Search" at bounding box center [651, 572] width 1257 height 77
click at [526, 463] on input "Search Form" at bounding box center [767, 451] width 1024 height 46
click at [584, 360] on div "The MLC Public Work Search The accuracy and completeness of The MLC's data is d…" at bounding box center [651, 388] width 1303 height 566
click at [590, 351] on div "The MLC Public Work Search The accuracy and completeness of The MLC's data is d…" at bounding box center [651, 388] width 1303 height 566
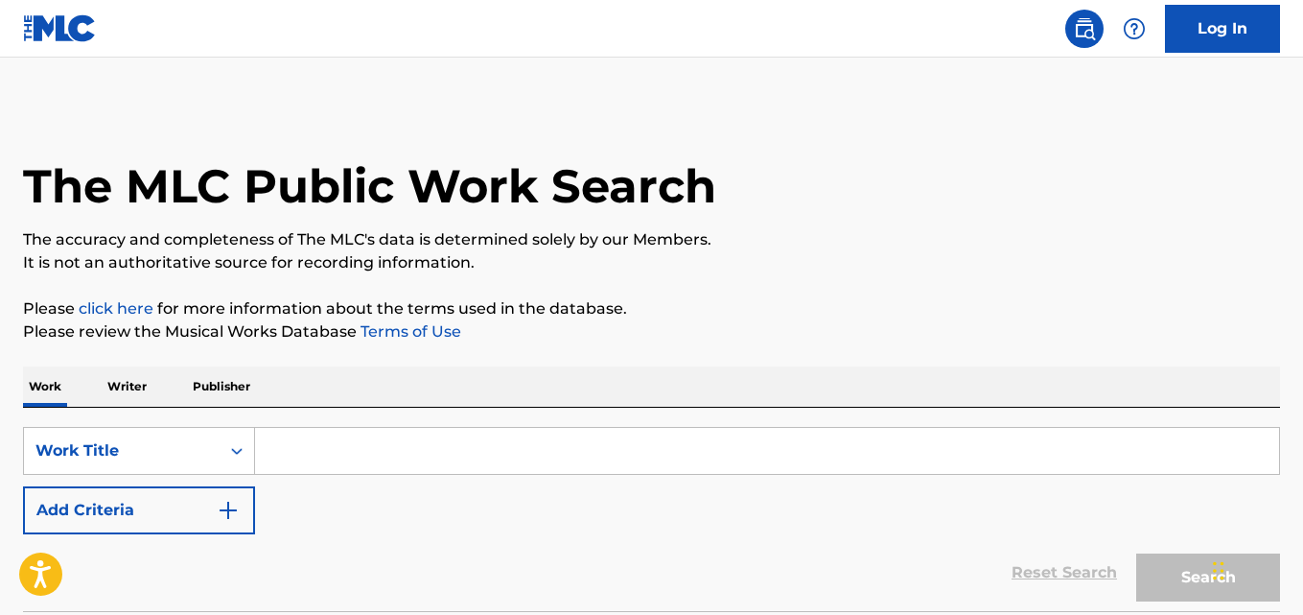
click at [543, 543] on div "Reset Search Search" at bounding box center [651, 572] width 1257 height 77
click at [543, 519] on div "SearchWithCriteria66aa380a-9a54-4743-86d8-a4037783e278 Work Title Add Criteria" at bounding box center [651, 480] width 1257 height 107
click at [543, 517] on div "SearchWithCriteria66aa380a-9a54-4743-86d8-a4037783e278 Work Title Add Criteria" at bounding box center [651, 480] width 1257 height 107
drag, startPoint x: 612, startPoint y: 496, endPoint x: 614, endPoint y: 485, distance: 10.7
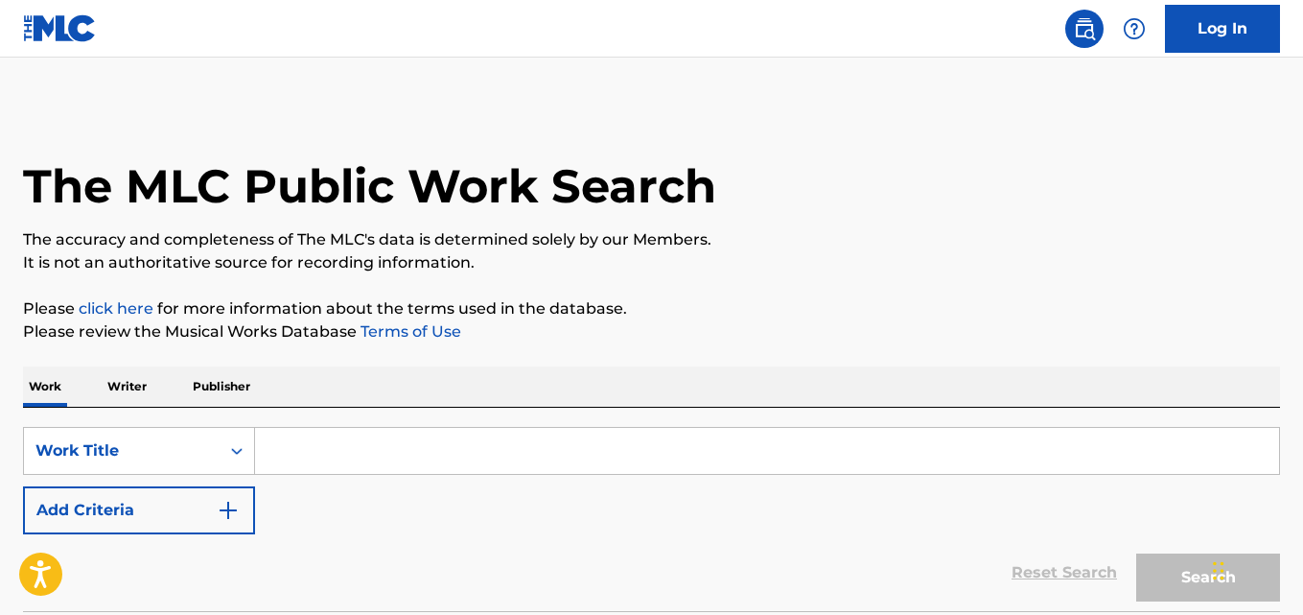
click at [614, 493] on div "SearchWithCriteria66aa380a-9a54-4743-86d8-a4037783e278 Work Title Add Criteria" at bounding box center [651, 480] width 1257 height 107
click at [614, 485] on div "SearchWithCriteria66aa380a-9a54-4743-86d8-a4037783e278 Work Title Add Criteria" at bounding box center [651, 480] width 1257 height 107
click at [615, 484] on div "SearchWithCriteria66aa380a-9a54-4743-86d8-a4037783e278 Work Title Add Criteria" at bounding box center [651, 480] width 1257 height 107
click at [539, 554] on div "Reset Search Search" at bounding box center [651, 572] width 1257 height 77
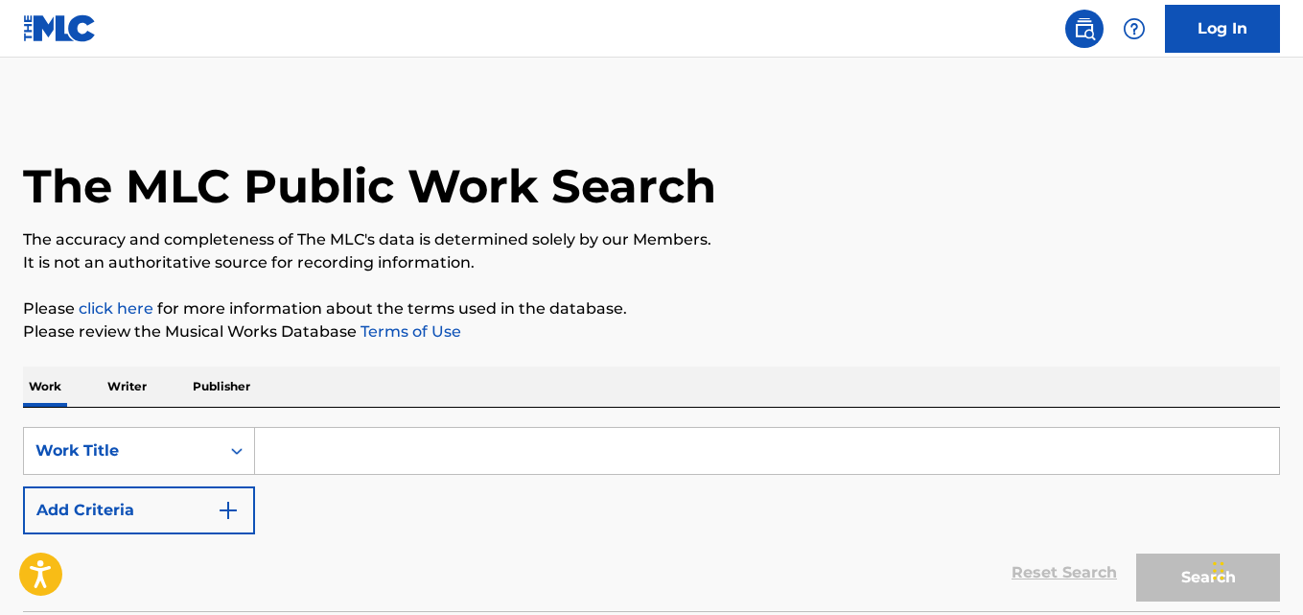
click at [539, 549] on div "Reset Search Search" at bounding box center [651, 572] width 1257 height 77
click at [542, 510] on div "SearchWithCriteria66aa380a-9a54-4743-86d8-a4037783e278 Work Title Add Criteria" at bounding box center [651, 480] width 1257 height 107
click at [542, 506] on div "SearchWithCriteria66aa380a-9a54-4743-86d8-a4037783e278 Work Title Add Criteria" at bounding box center [651, 480] width 1257 height 107
click at [849, 324] on p "Please review the Musical Works Database Terms of Use" at bounding box center [651, 331] width 1257 height 23
drag, startPoint x: 850, startPoint y: 321, endPoint x: 704, endPoint y: 371, distance: 154.1
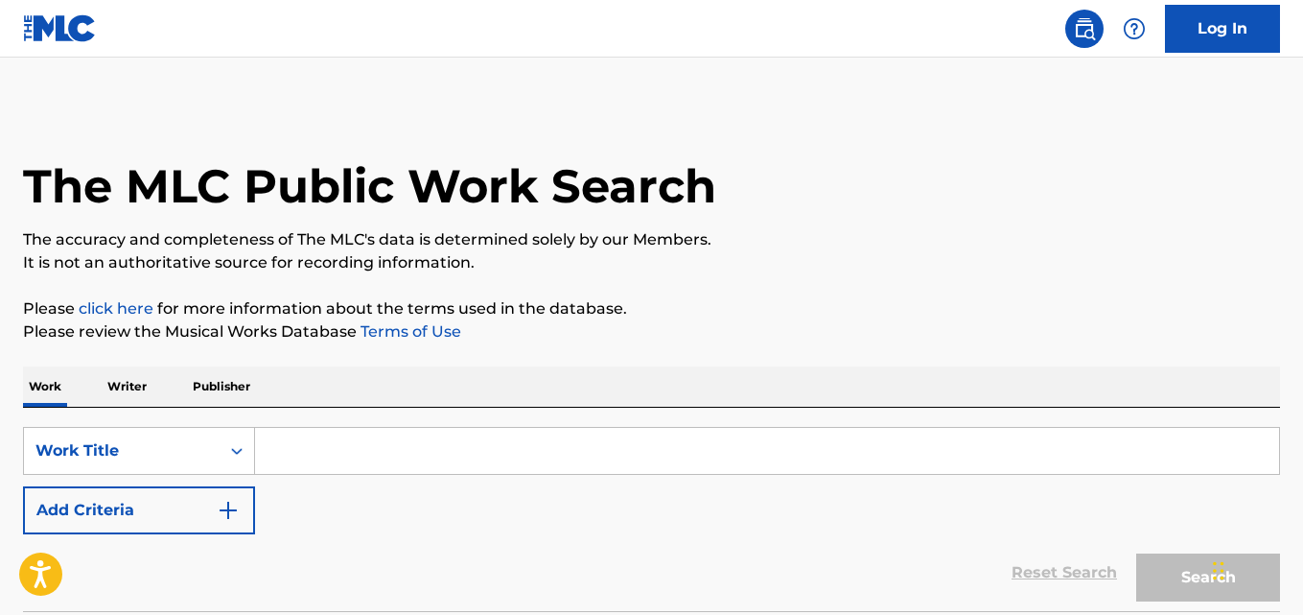
click at [850, 320] on p "Please review the Musical Works Database Terms of Use" at bounding box center [651, 331] width 1257 height 23
